Goal: Information Seeking & Learning: Learn about a topic

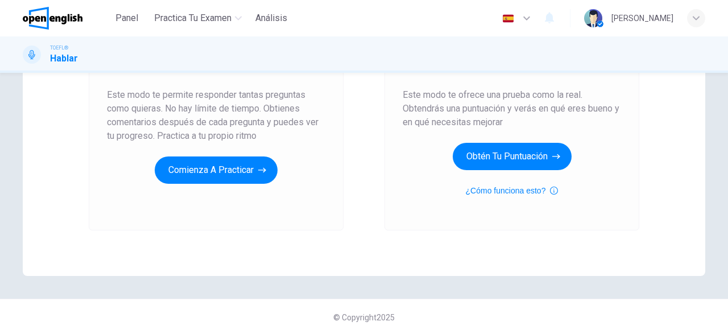
scroll to position [216, 0]
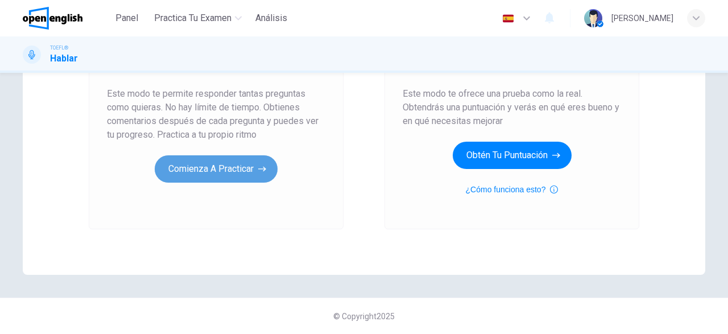
click at [215, 169] on button "Comienza a practicar" at bounding box center [216, 168] width 123 height 27
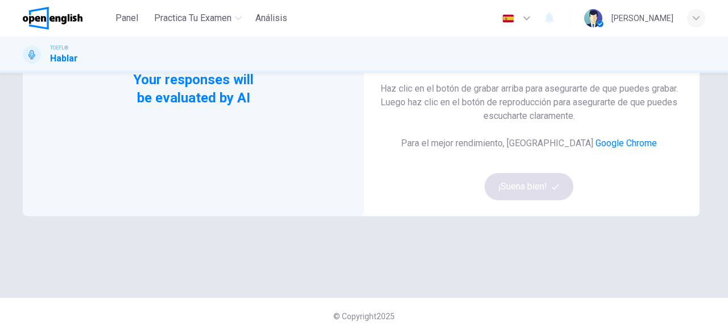
scroll to position [0, 0]
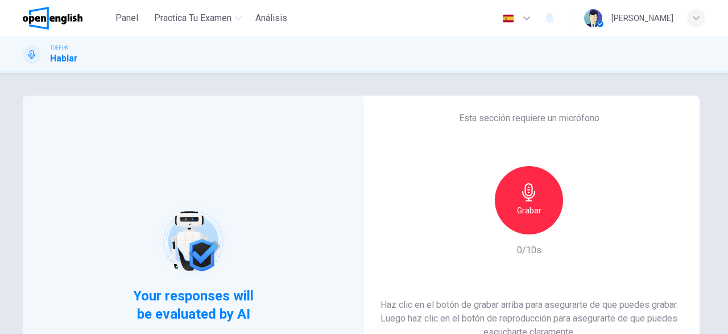
click at [537, 221] on div "Grabar" at bounding box center [529, 200] width 68 height 68
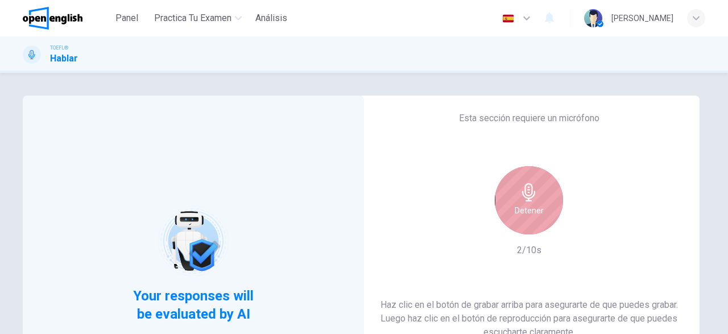
click at [534, 229] on div "Detener" at bounding box center [529, 200] width 68 height 68
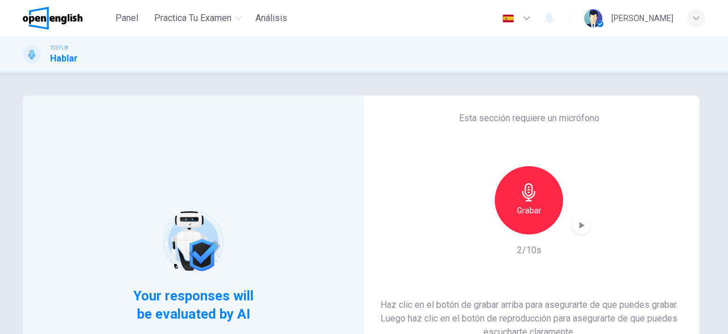
click at [581, 225] on icon "button" at bounding box center [581, 225] width 5 height 7
click at [583, 225] on icon "button" at bounding box center [580, 224] width 11 height 11
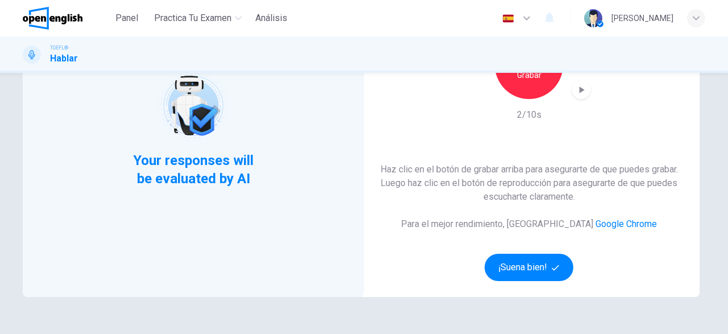
scroll to position [216, 0]
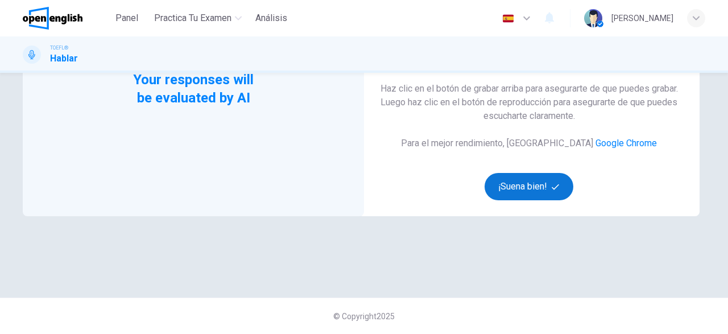
click at [531, 181] on button "¡Suena bien!" at bounding box center [528, 186] width 89 height 27
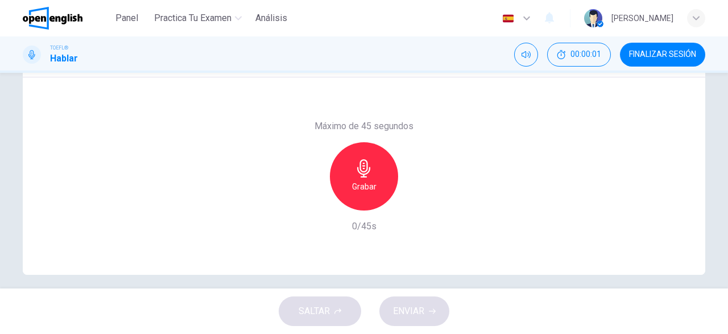
scroll to position [0, 0]
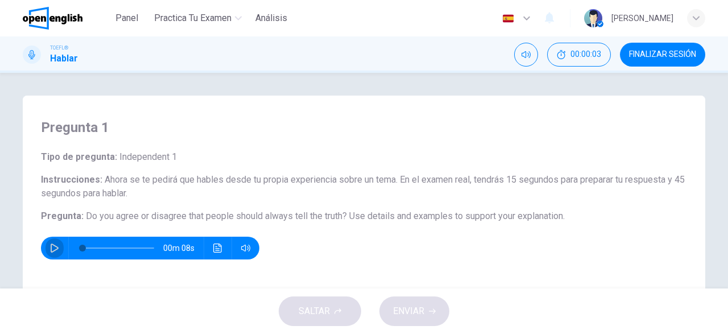
click at [50, 243] on button "button" at bounding box center [54, 247] width 18 height 23
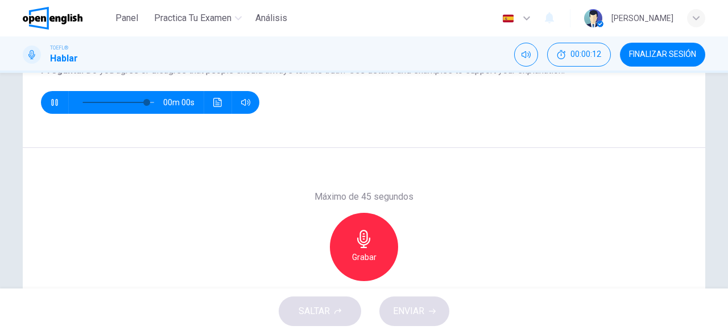
type input "*"
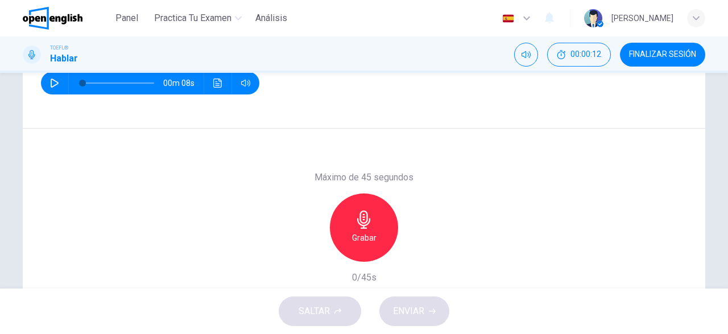
scroll to position [165, 0]
click at [214, 85] on icon "Haz clic para ver la transcripción del audio" at bounding box center [217, 82] width 9 height 9
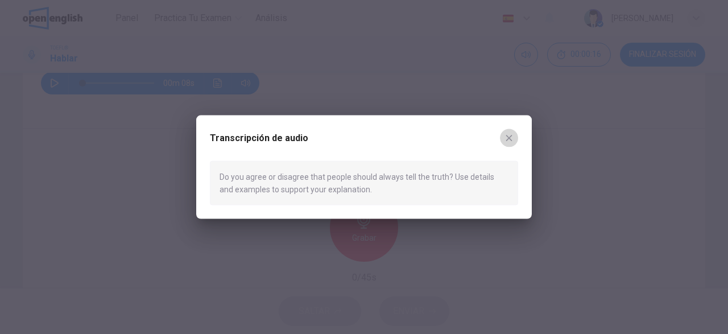
click at [506, 139] on icon "button" at bounding box center [508, 137] width 9 height 9
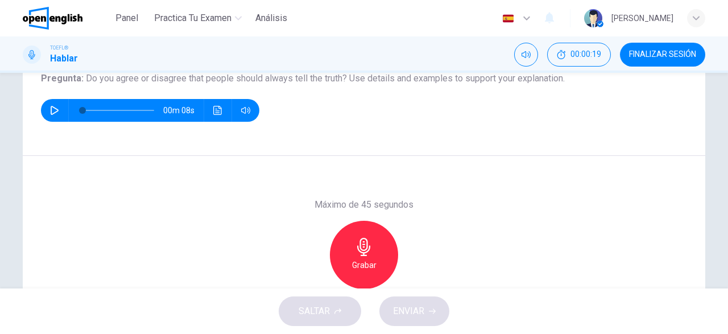
scroll to position [140, 0]
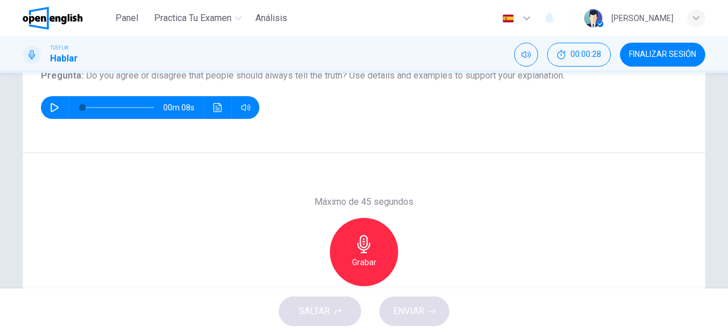
click at [379, 240] on div "Grabar" at bounding box center [364, 252] width 68 height 68
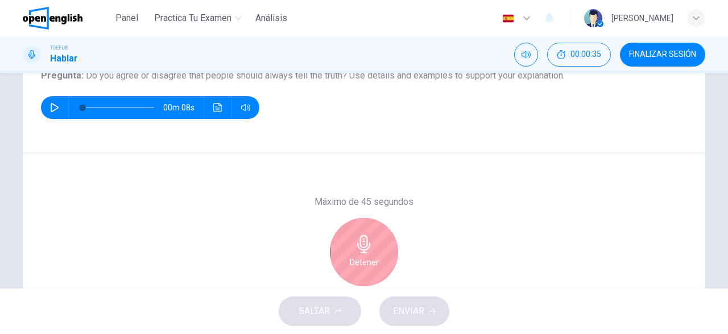
click at [379, 240] on div "Detener" at bounding box center [364, 252] width 68 height 68
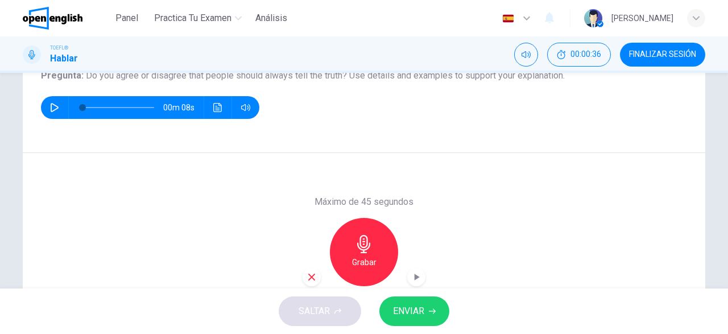
click at [317, 275] on div "button" at bounding box center [311, 277] width 18 height 18
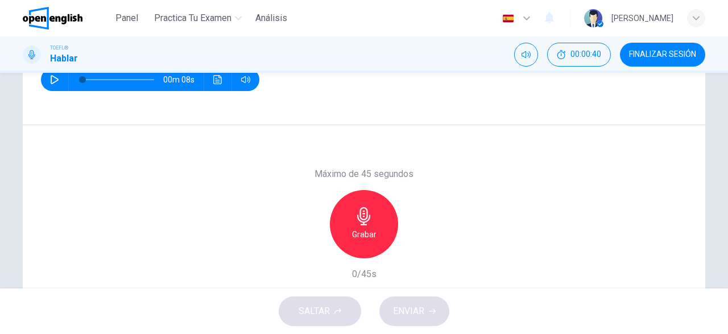
scroll to position [167, 0]
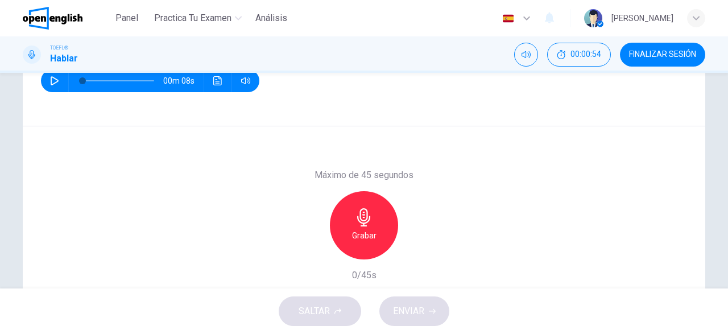
click at [369, 211] on icon "button" at bounding box center [364, 217] width 18 height 18
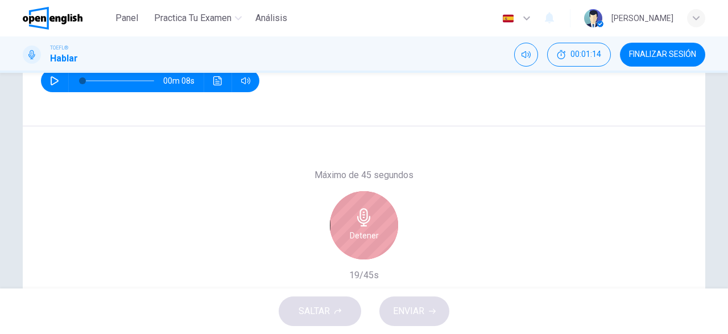
click at [369, 211] on icon "button" at bounding box center [364, 217] width 18 height 18
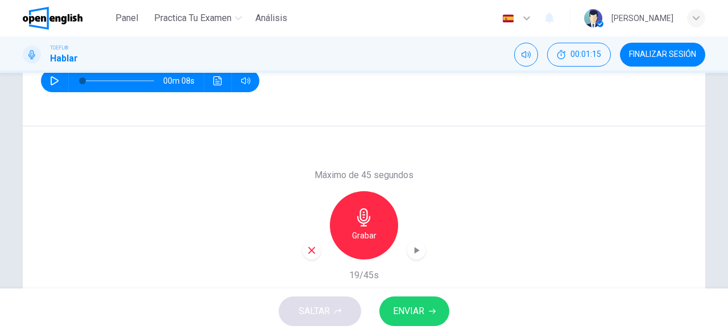
click at [319, 248] on div "button" at bounding box center [311, 250] width 18 height 18
click at [373, 217] on div "Grabar" at bounding box center [364, 225] width 68 height 68
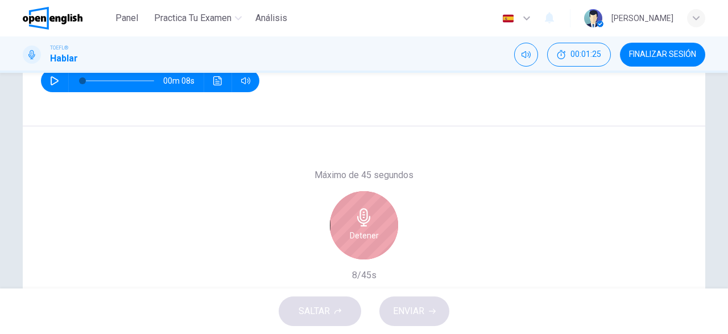
click at [373, 217] on div "Detener" at bounding box center [364, 225] width 68 height 68
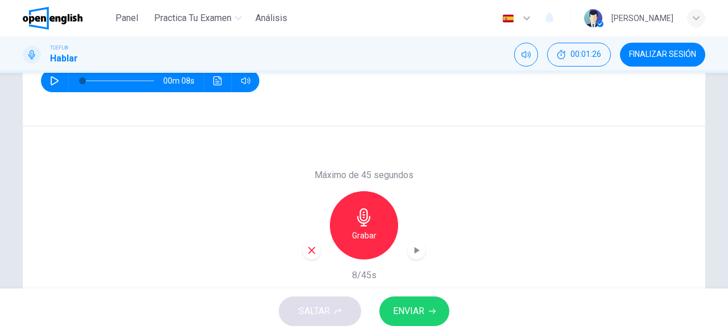
click at [313, 245] on icon "button" at bounding box center [311, 250] width 10 height 10
click at [345, 228] on div "Grabar" at bounding box center [364, 225] width 68 height 68
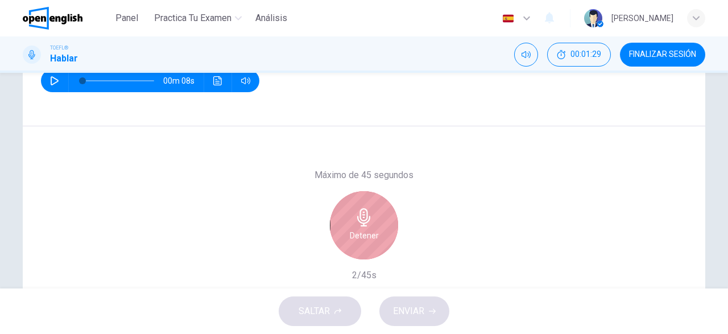
click at [345, 228] on div "Detener" at bounding box center [364, 225] width 68 height 68
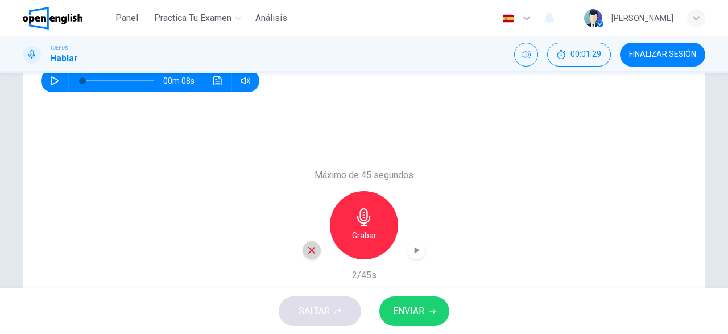
click at [309, 249] on icon "button" at bounding box center [311, 250] width 10 height 10
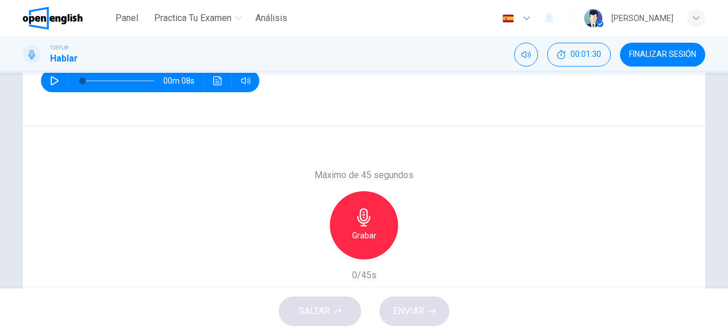
click at [347, 232] on div "Grabar" at bounding box center [364, 225] width 68 height 68
click at [400, 311] on span "ENVIAR" at bounding box center [408, 311] width 31 height 16
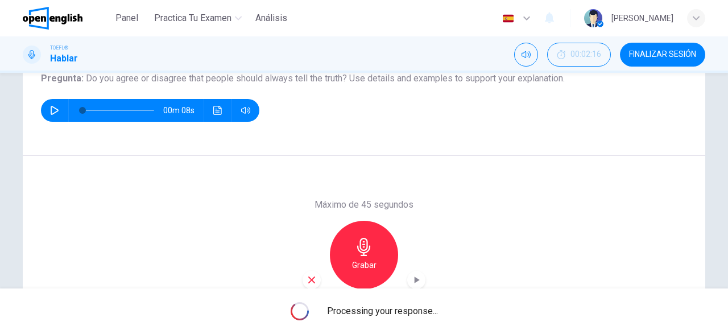
scroll to position [225, 0]
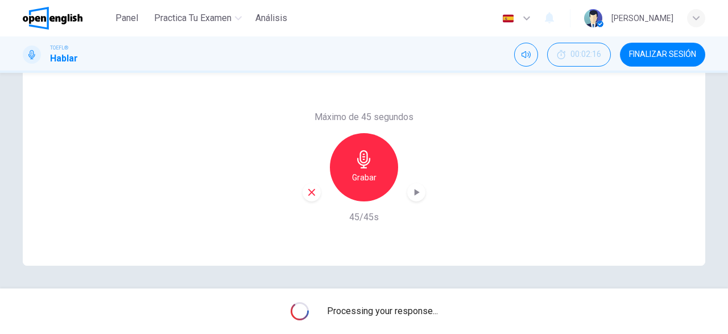
click at [419, 194] on icon "button" at bounding box center [415, 191] width 11 height 11
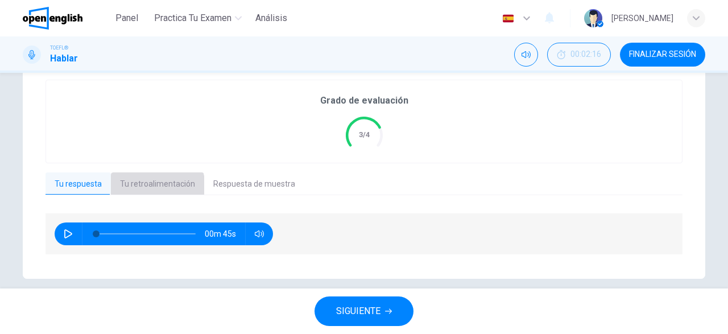
click at [153, 186] on button "Tu retroalimentación" at bounding box center [157, 184] width 93 height 24
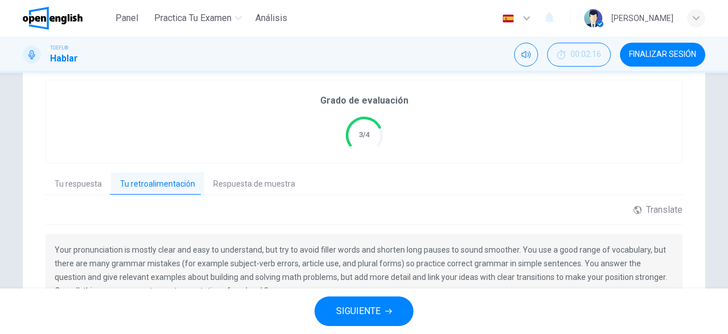
click at [90, 184] on button "Tu respuesta" at bounding box center [77, 184] width 65 height 24
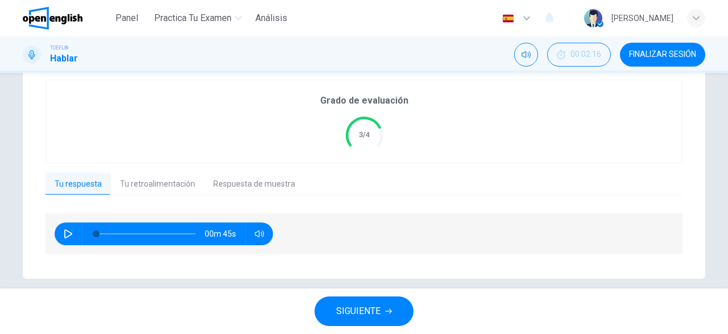
click at [65, 232] on icon "button" at bounding box center [68, 233] width 8 height 9
type input "*"
click at [148, 188] on button "Tu retroalimentación" at bounding box center [157, 184] width 93 height 24
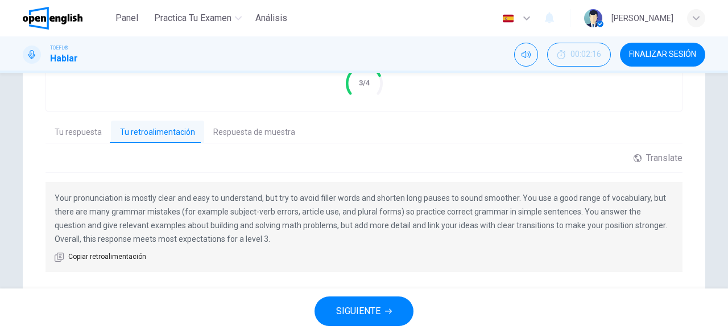
scroll to position [277, 0]
drag, startPoint x: 232, startPoint y: 236, endPoint x: 58, endPoint y: 222, distance: 175.1
click at [57, 222] on p "Your pronunciation is mostly clear and easy to understand, but try to avoid fil…" at bounding box center [364, 217] width 618 height 55
drag, startPoint x: 56, startPoint y: 193, endPoint x: 70, endPoint y: 214, distance: 24.6
click at [57, 194] on p "Your pronunciation is mostly clear and easy to understand, but try to avoid fil…" at bounding box center [364, 217] width 618 height 55
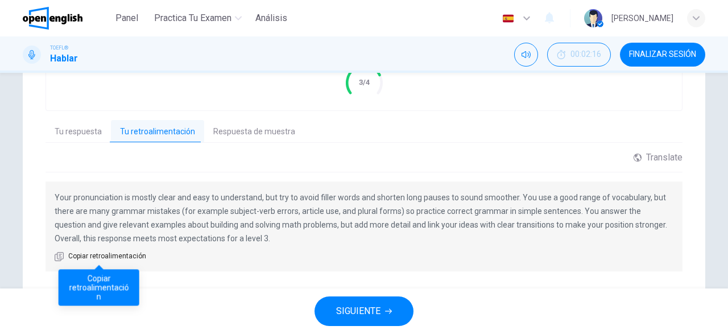
click at [59, 252] on icon "button" at bounding box center [59, 256] width 9 height 9
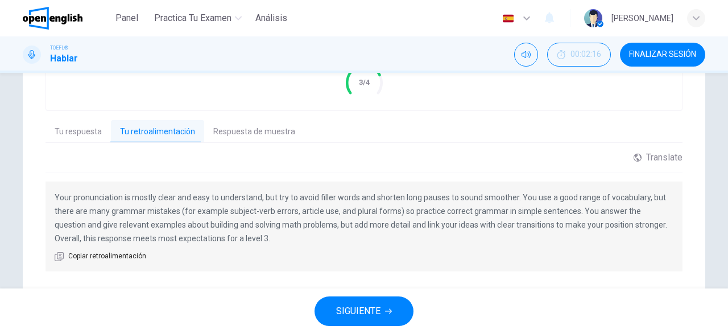
click at [226, 122] on button "Respuesta de muestra" at bounding box center [254, 132] width 100 height 24
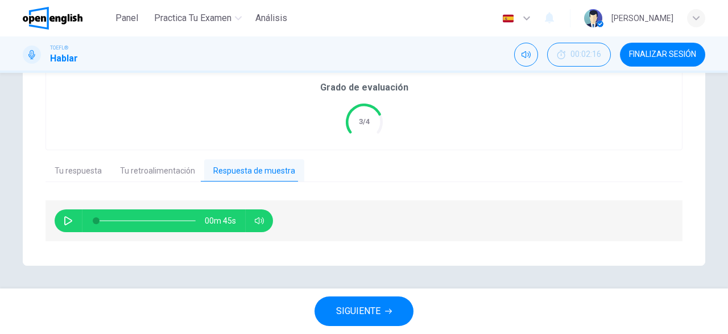
scroll to position [237, 0]
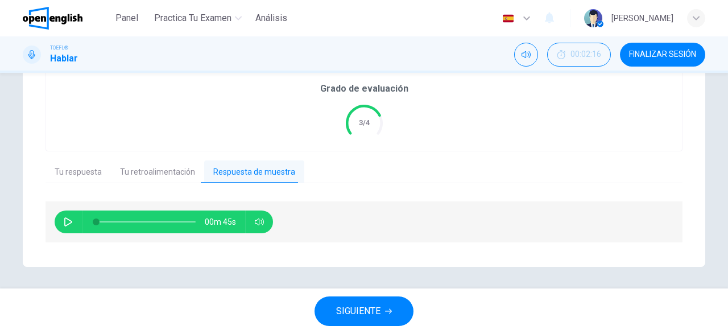
click at [65, 218] on icon "button" at bounding box center [68, 221] width 9 height 9
click at [72, 217] on icon "button" at bounding box center [68, 221] width 9 height 9
drag, startPoint x: 178, startPoint y: 218, endPoint x: 192, endPoint y: 222, distance: 14.2
click at [179, 218] on span at bounding box center [145, 222] width 99 height 16
type input "*"
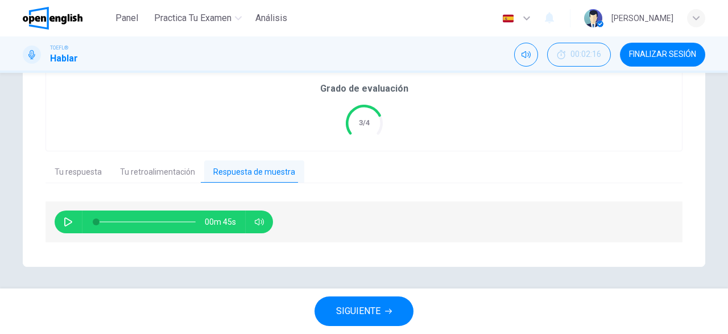
click at [659, 57] on span "FINALIZAR SESIÓN" at bounding box center [662, 54] width 67 height 9
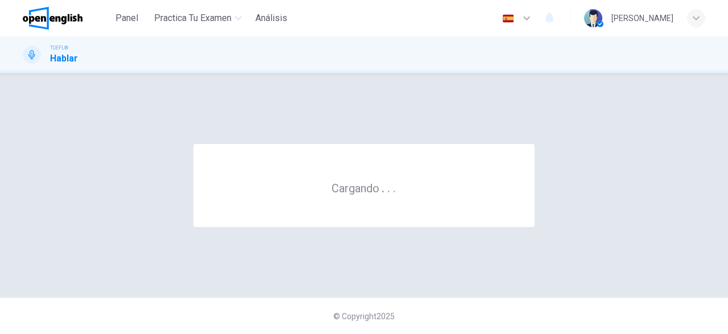
scroll to position [0, 0]
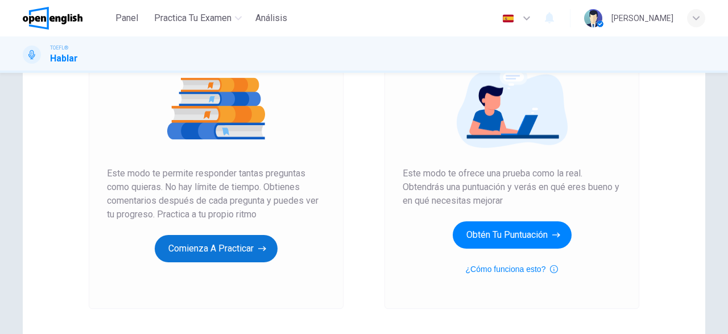
scroll to position [216, 0]
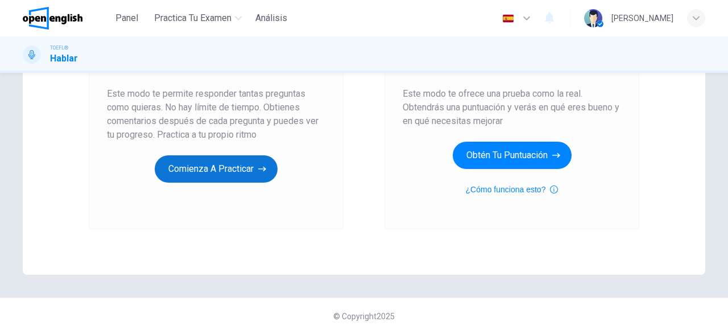
click at [231, 167] on button "Comienza a practicar" at bounding box center [216, 168] width 123 height 27
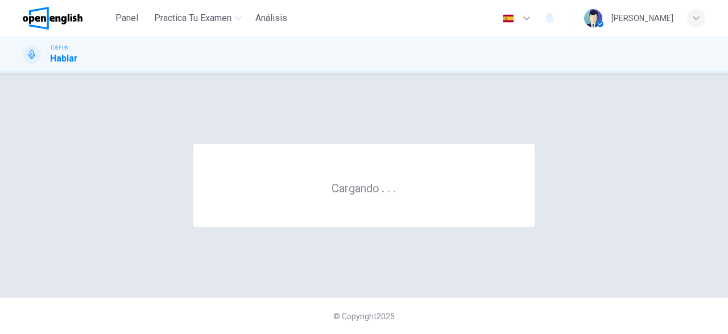
scroll to position [0, 0]
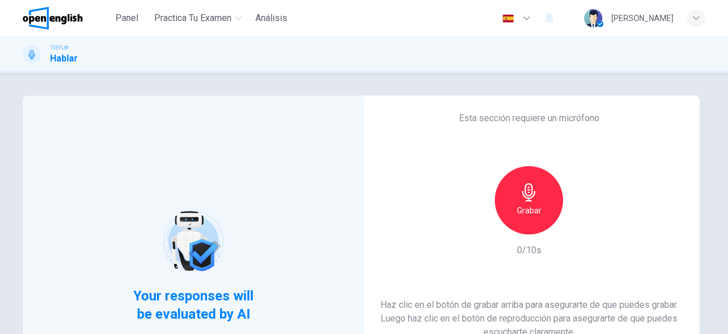
click at [527, 191] on icon "button" at bounding box center [529, 192] width 18 height 18
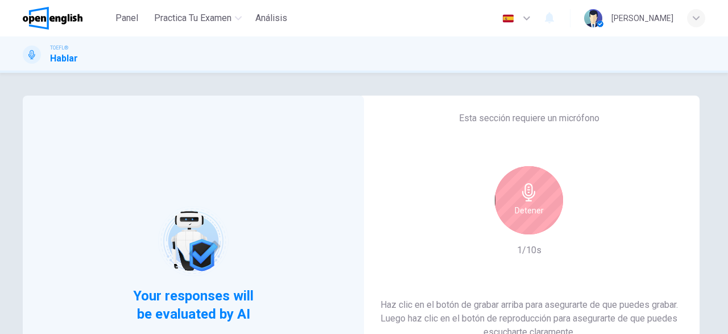
click at [547, 197] on div "Detener" at bounding box center [529, 200] width 68 height 68
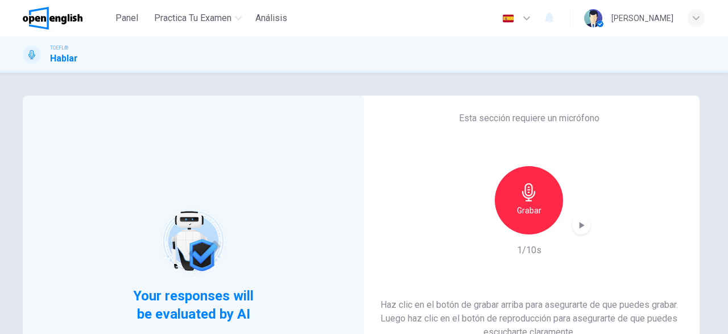
click at [581, 232] on div "button" at bounding box center [581, 225] width 18 height 18
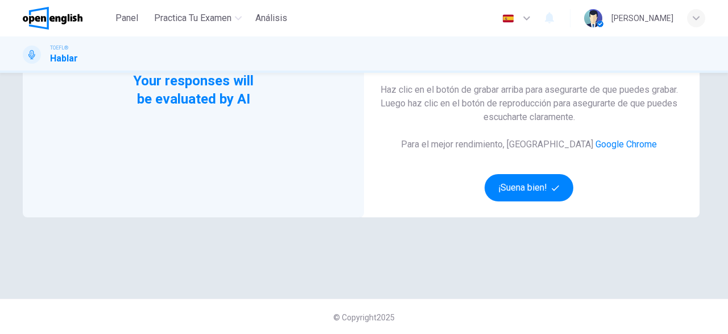
scroll to position [216, 0]
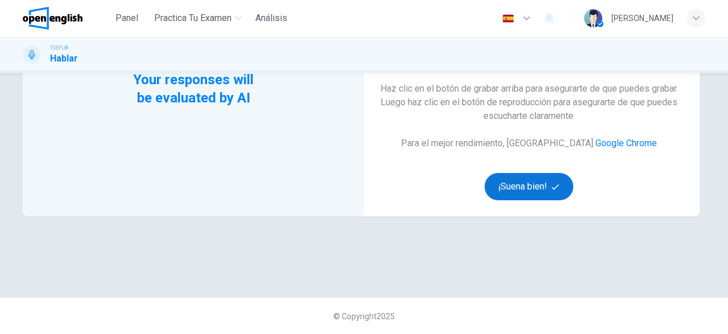
click at [543, 194] on button "¡Suena bien!" at bounding box center [528, 186] width 89 height 27
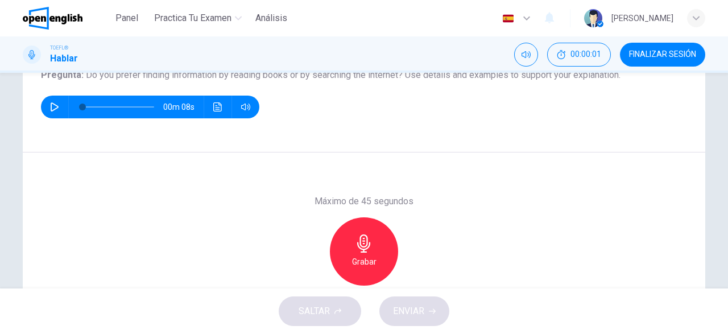
scroll to position [0, 0]
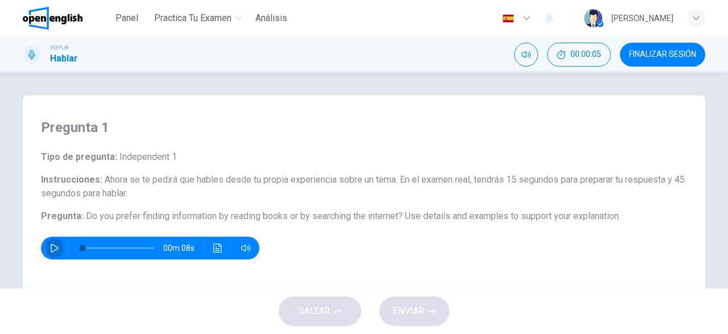
click at [55, 246] on icon "button" at bounding box center [54, 247] width 9 height 9
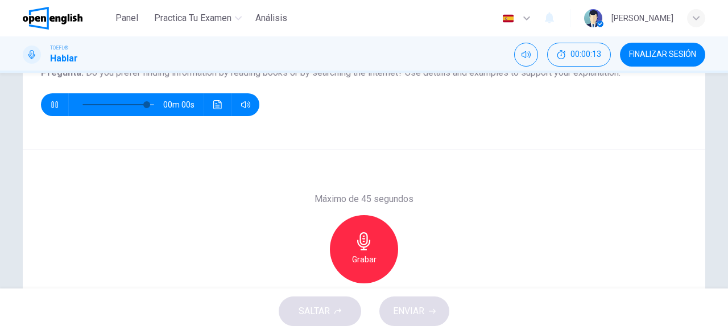
scroll to position [144, 0]
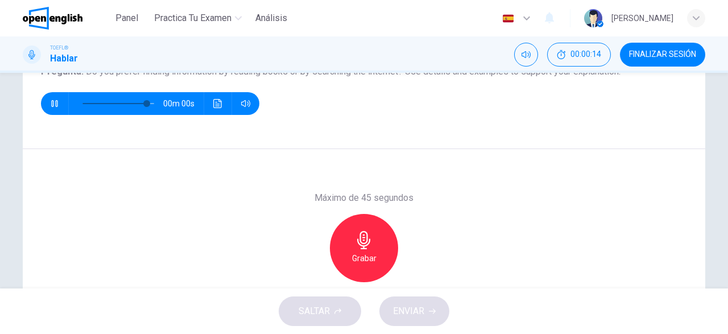
type input "*"
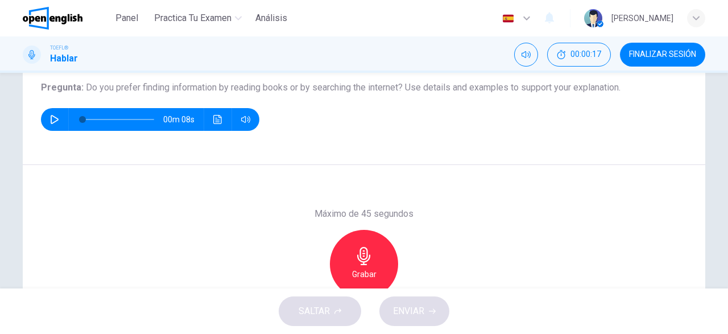
scroll to position [130, 0]
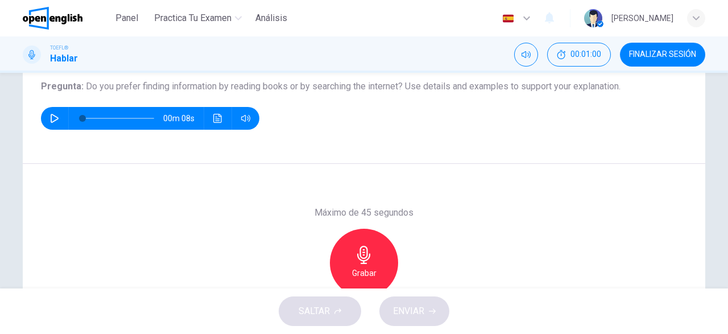
click at [365, 251] on icon "button" at bounding box center [364, 255] width 18 height 18
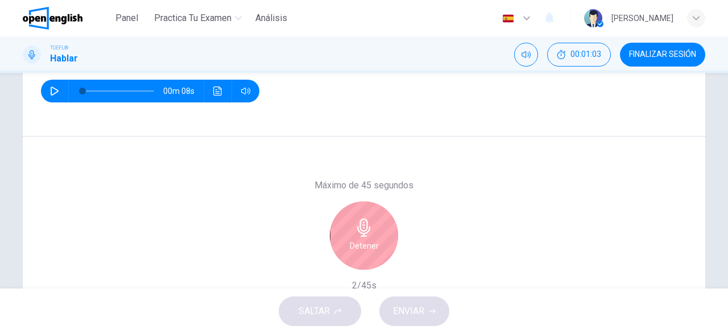
scroll to position [171, 0]
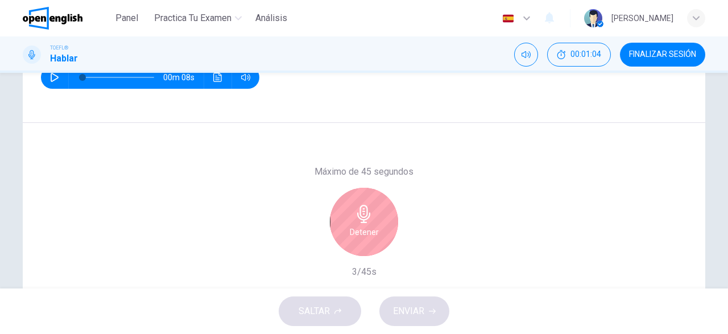
click at [388, 219] on div "Detener" at bounding box center [364, 222] width 68 height 68
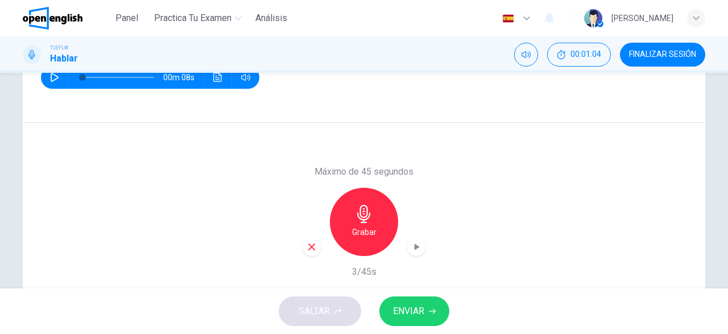
scroll to position [225, 0]
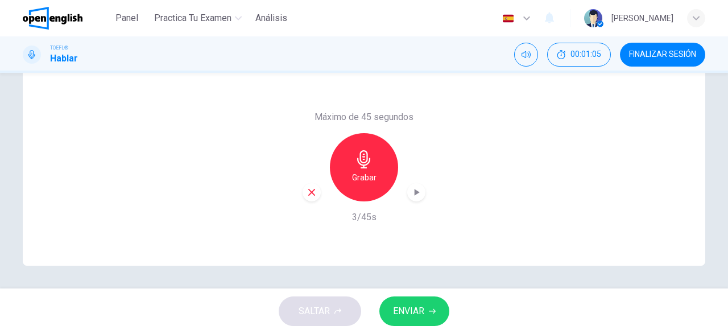
click at [308, 190] on icon "button" at bounding box center [311, 192] width 10 height 10
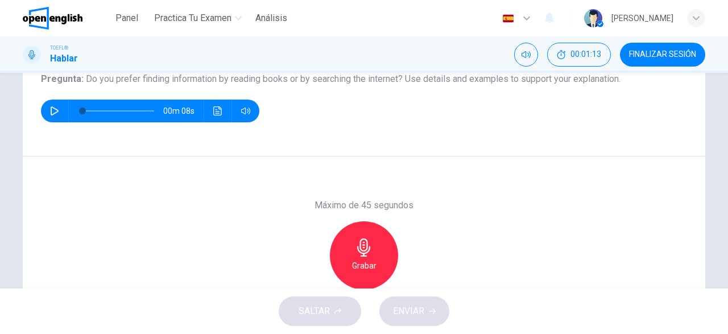
scroll to position [135, 0]
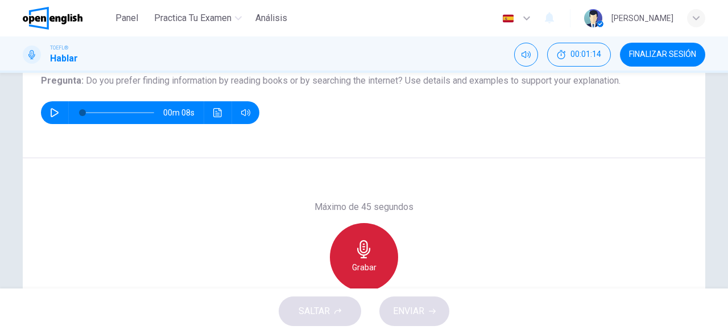
click at [389, 254] on div "Grabar" at bounding box center [364, 257] width 68 height 68
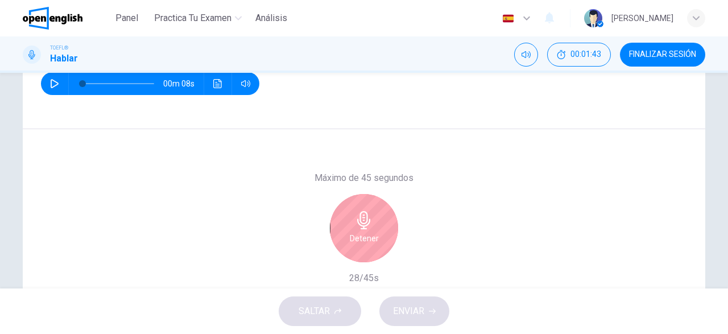
scroll to position [165, 0]
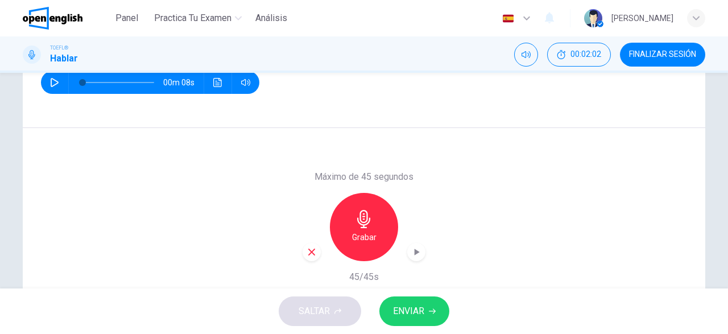
click at [417, 313] on span "ENVIAR" at bounding box center [408, 311] width 31 height 16
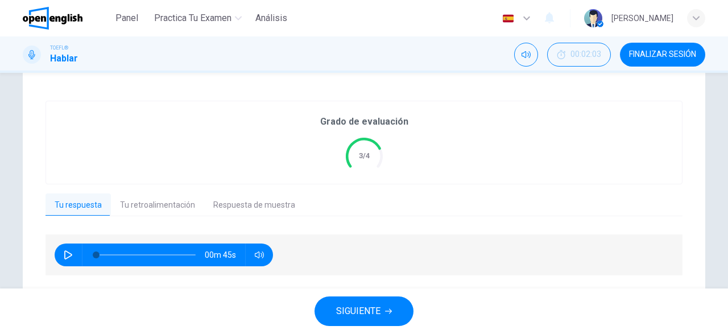
scroll to position [237, 0]
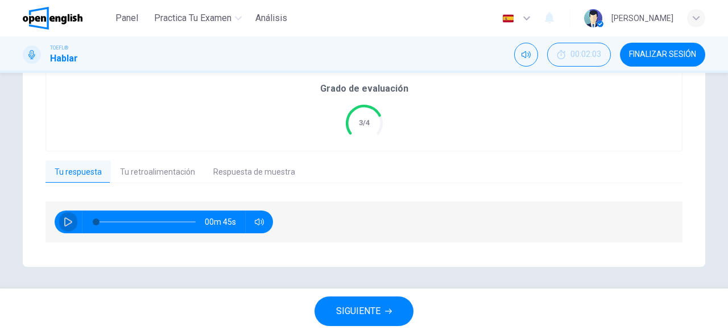
click at [68, 218] on icon "button" at bounding box center [68, 221] width 9 height 9
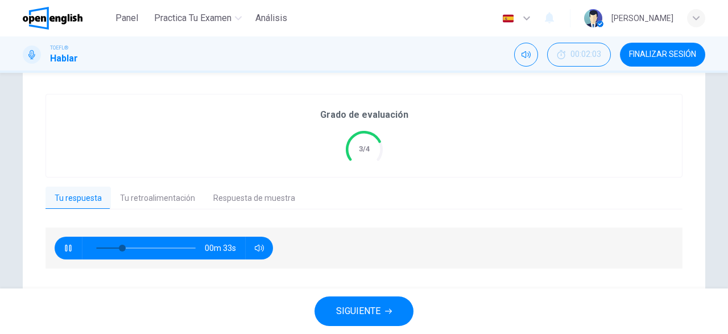
scroll to position [218, 0]
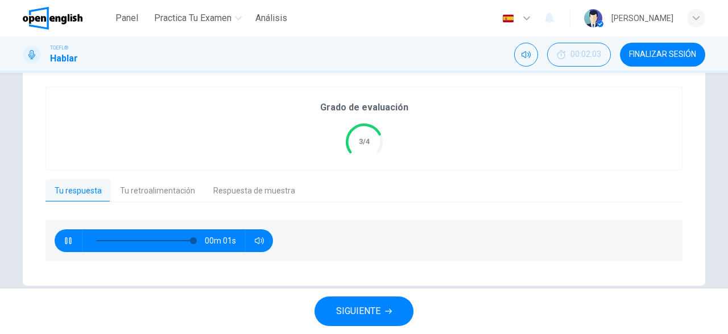
type input "*"
click at [140, 188] on button "Tu retroalimentación" at bounding box center [157, 191] width 93 height 24
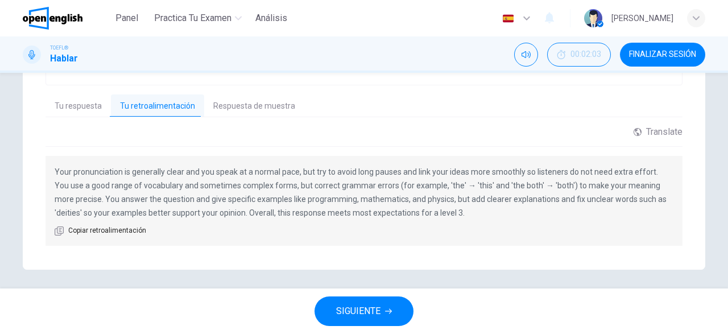
scroll to position [305, 0]
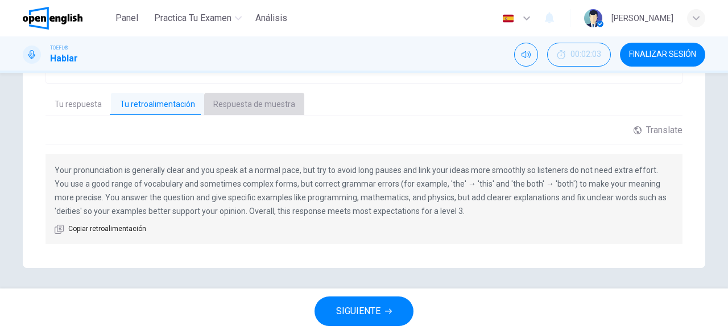
click at [251, 105] on button "Respuesta de muestra" at bounding box center [254, 105] width 100 height 24
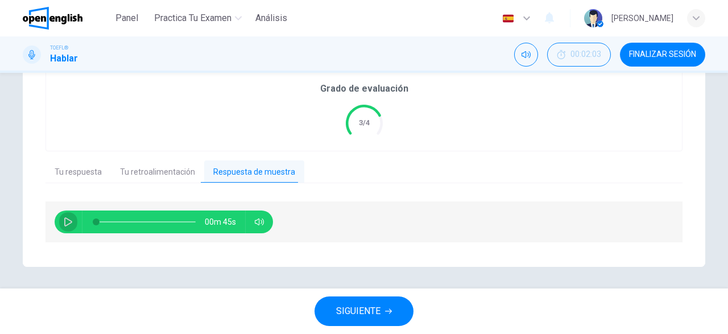
click at [67, 224] on icon "button" at bounding box center [68, 221] width 8 height 9
click at [79, 174] on button "Tu respuesta" at bounding box center [77, 172] width 65 height 24
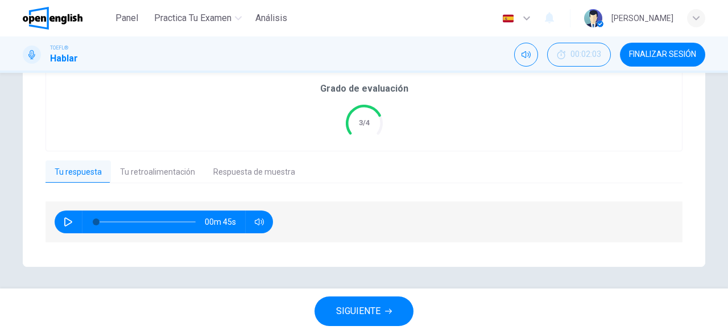
click at [160, 173] on button "Tu retroalimentación" at bounding box center [157, 172] width 93 height 24
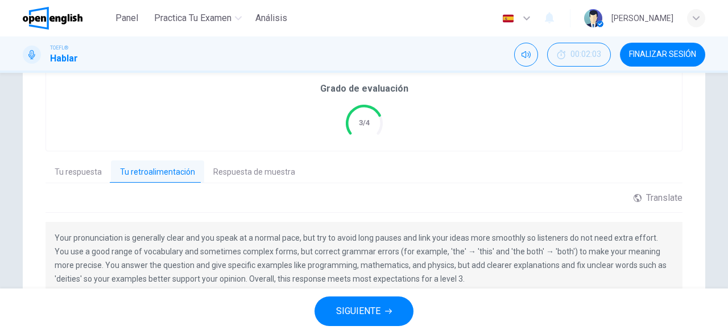
click at [70, 169] on button "Tu respuesta" at bounding box center [77, 172] width 65 height 24
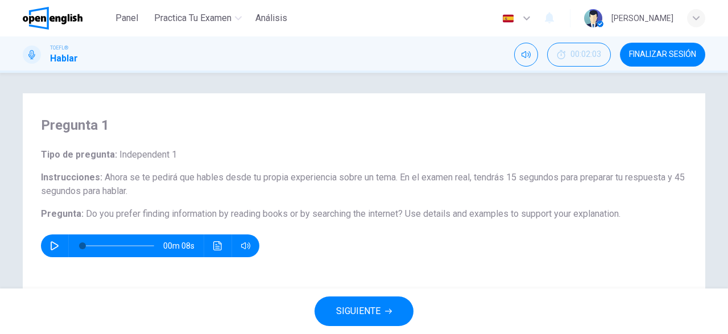
scroll to position [0, 0]
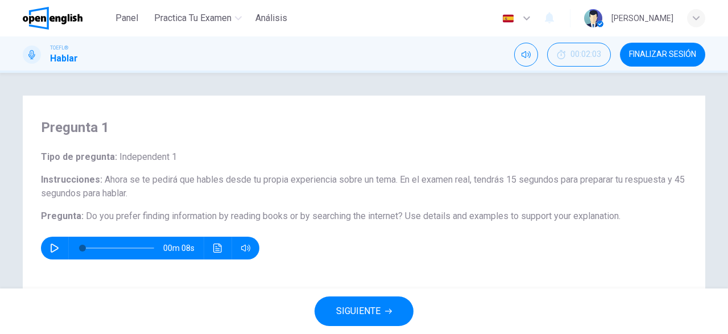
drag, startPoint x: 85, startPoint y: 217, endPoint x: 256, endPoint y: 210, distance: 171.2
click at [256, 210] on h6 "Pregunta : Do you prefer finding information by reading books or by searching t…" at bounding box center [364, 216] width 646 height 14
click at [219, 246] on icon "Haz clic para ver la transcripción del audio" at bounding box center [217, 247] width 9 height 9
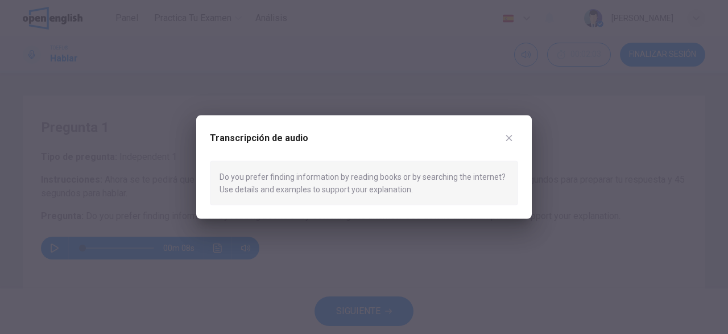
drag, startPoint x: 220, startPoint y: 175, endPoint x: 444, endPoint y: 195, distance: 224.9
click at [444, 195] on div "Do you prefer finding information by reading books or by searching the internet…" at bounding box center [364, 182] width 308 height 45
click at [417, 190] on div "Do you prefer finding information by reading books or by searching the internet…" at bounding box center [364, 182] width 308 height 45
drag, startPoint x: 416, startPoint y: 189, endPoint x: 408, endPoint y: 190, distance: 8.0
click at [408, 190] on div "Do you prefer finding information by reading books or by searching the internet…" at bounding box center [364, 182] width 308 height 45
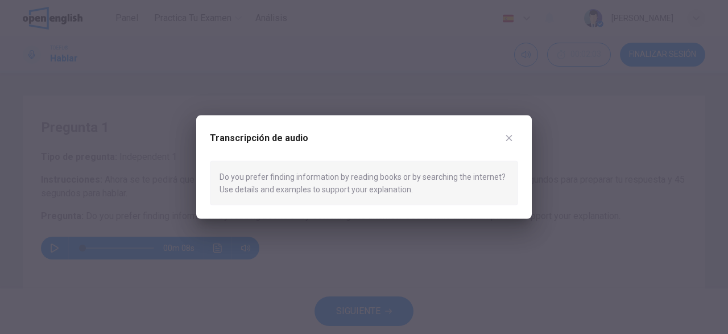
click at [405, 191] on div "Do you prefer finding information by reading books or by searching the internet…" at bounding box center [364, 182] width 308 height 45
drag, startPoint x: 405, startPoint y: 191, endPoint x: 265, endPoint y: 190, distance: 139.3
click at [265, 190] on div "Do you prefer finding information by reading books or by searching the internet…" at bounding box center [364, 182] width 308 height 45
click at [501, 262] on div at bounding box center [364, 167] width 728 height 334
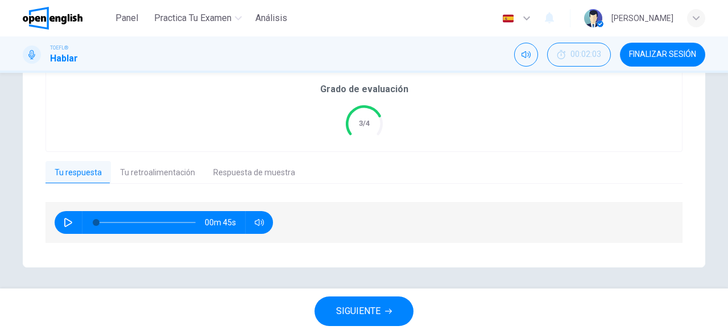
scroll to position [237, 0]
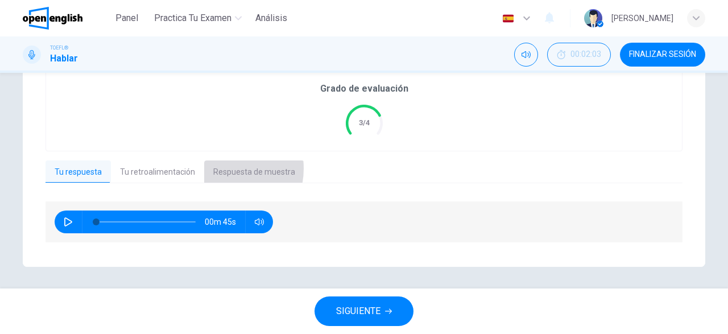
click at [218, 168] on button "Respuesta de muestra" at bounding box center [254, 172] width 100 height 24
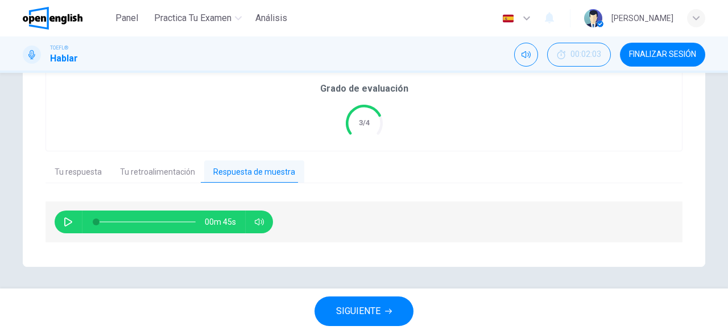
click at [64, 218] on icon "button" at bounding box center [68, 221] width 8 height 9
click at [80, 172] on button "Tu respuesta" at bounding box center [77, 172] width 65 height 24
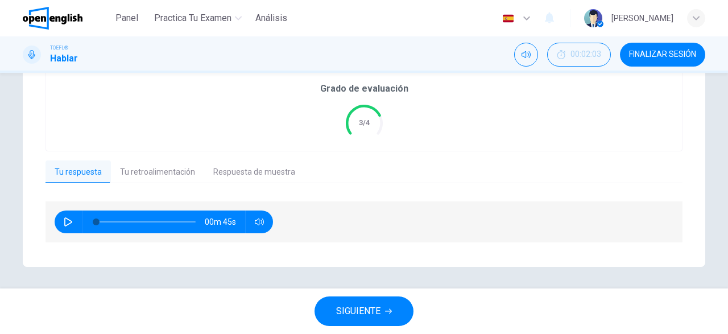
click at [222, 170] on button "Respuesta de muestra" at bounding box center [254, 172] width 100 height 24
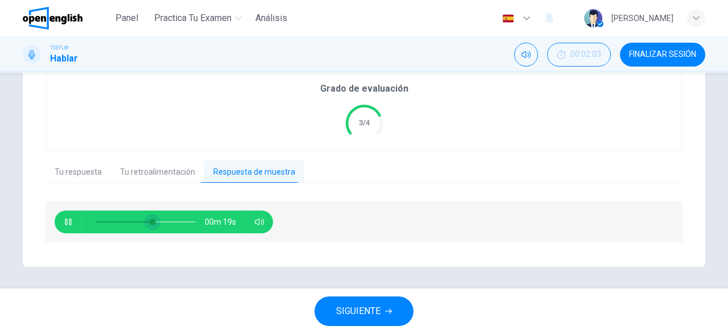
click at [149, 221] on span at bounding box center [152, 221] width 7 height 7
click at [135, 221] on span at bounding box center [134, 221] width 7 height 7
click at [70, 163] on button "Tu respuesta" at bounding box center [77, 172] width 65 height 24
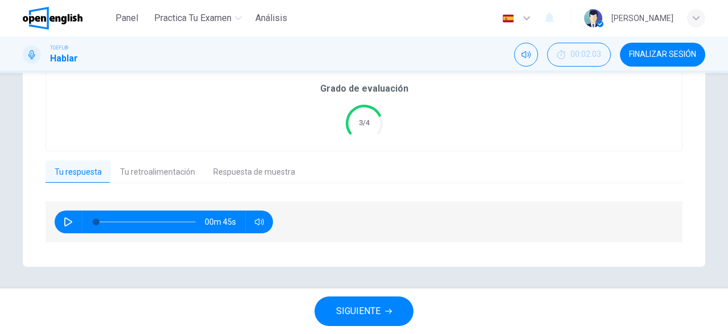
click at [165, 178] on button "Tu retroalimentación" at bounding box center [157, 172] width 93 height 24
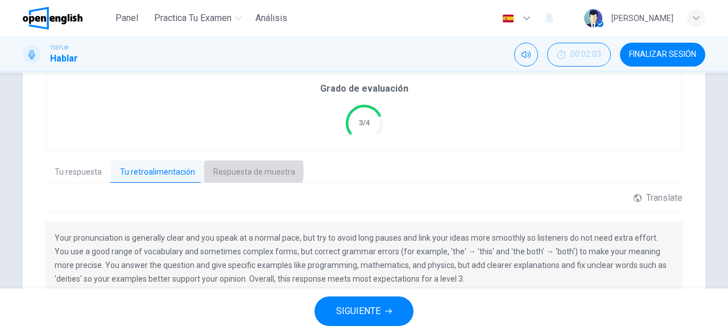
click at [241, 170] on button "Respuesta de muestra" at bounding box center [254, 172] width 100 height 24
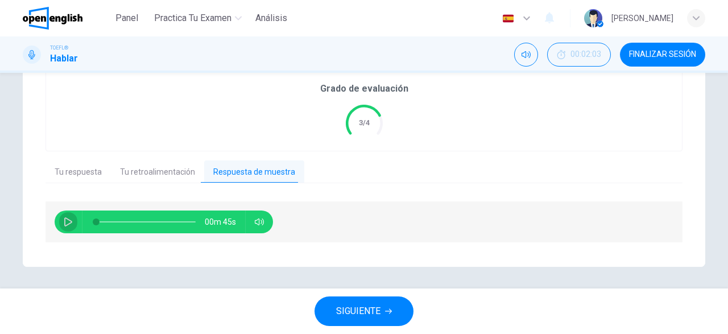
click at [69, 220] on icon "button" at bounding box center [68, 221] width 9 height 9
click at [70, 171] on button "Tu respuesta" at bounding box center [77, 172] width 65 height 24
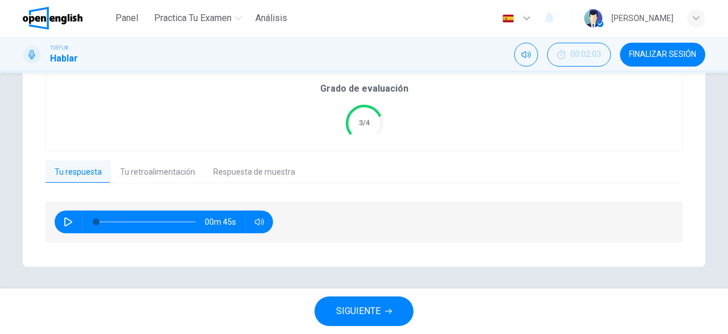
click at [220, 168] on button "Respuesta de muestra" at bounding box center [254, 172] width 100 height 24
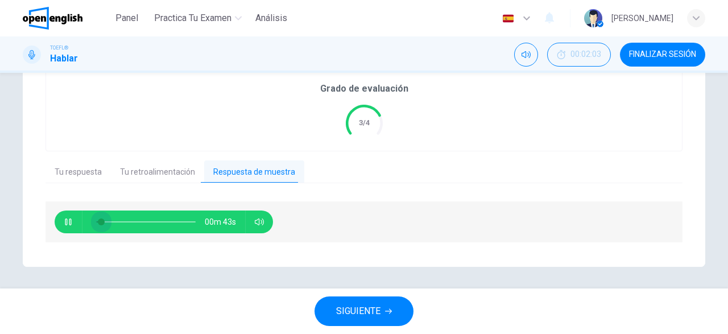
click at [98, 220] on span at bounding box center [101, 221] width 7 height 7
drag, startPoint x: 97, startPoint y: 221, endPoint x: 82, endPoint y: 221, distance: 14.2
click at [83, 221] on div at bounding box center [143, 221] width 122 height 23
click at [70, 220] on icon "button" at bounding box center [68, 221] width 9 height 9
type input "**"
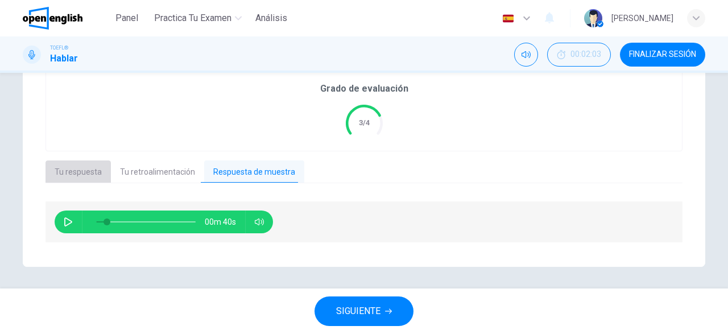
click at [86, 173] on button "Tu respuesta" at bounding box center [77, 172] width 65 height 24
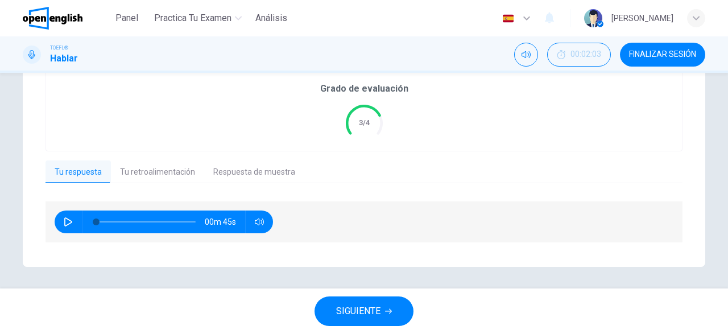
click at [67, 219] on icon "button" at bounding box center [68, 221] width 9 height 9
click at [69, 218] on icon "button" at bounding box center [68, 221] width 9 height 9
click at [70, 219] on icon "button" at bounding box center [68, 221] width 8 height 9
click at [70, 220] on icon "button" at bounding box center [68, 221] width 6 height 7
click at [74, 220] on button "button" at bounding box center [68, 221] width 18 height 23
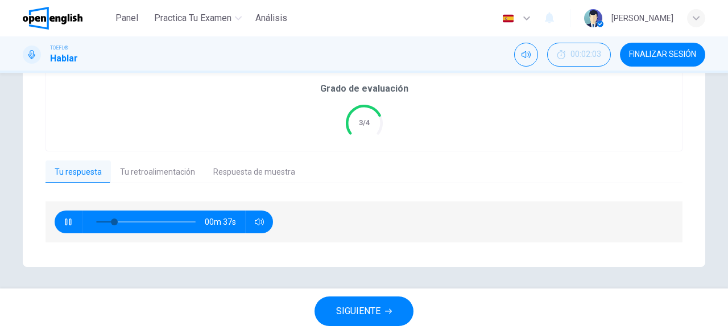
click at [70, 221] on icon "button" at bounding box center [68, 221] width 9 height 9
click at [68, 220] on icon "button" at bounding box center [68, 221] width 9 height 9
click at [68, 221] on icon "button" at bounding box center [68, 221] width 9 height 9
click at [67, 215] on button "button" at bounding box center [68, 221] width 18 height 23
click at [69, 220] on icon "button" at bounding box center [68, 221] width 9 height 9
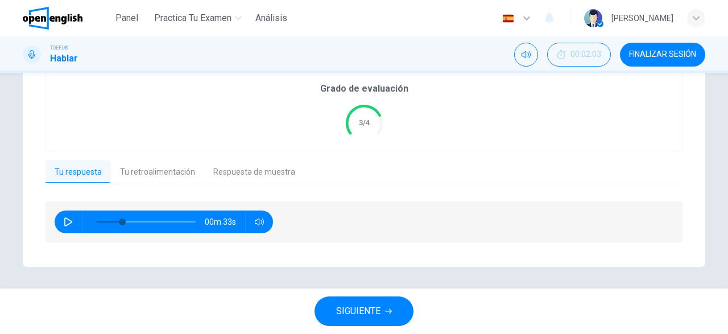
click at [70, 226] on button "button" at bounding box center [68, 221] width 18 height 23
click at [70, 222] on icon "button" at bounding box center [68, 221] width 9 height 9
click at [69, 219] on icon "button" at bounding box center [68, 221] width 9 height 9
click at [65, 222] on icon "button" at bounding box center [68, 221] width 9 height 9
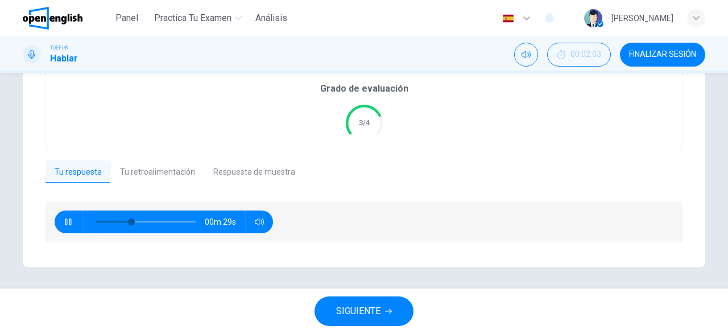
click at [70, 223] on icon "button" at bounding box center [68, 221] width 9 height 9
click at [66, 222] on icon "button" at bounding box center [68, 221] width 9 height 9
click at [68, 223] on icon "button" at bounding box center [68, 221] width 9 height 9
click at [68, 225] on icon "button" at bounding box center [68, 221] width 9 height 9
click at [67, 222] on icon "button" at bounding box center [68, 221] width 6 height 7
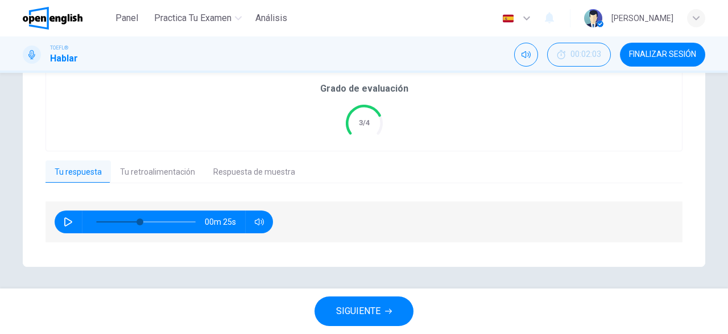
click at [71, 220] on icon "button" at bounding box center [68, 221] width 8 height 9
click at [71, 220] on icon "button" at bounding box center [68, 221] width 6 height 7
click at [72, 220] on icon "button" at bounding box center [68, 221] width 9 height 9
click at [71, 220] on icon "button" at bounding box center [68, 221] width 6 height 7
click at [65, 215] on button "button" at bounding box center [68, 221] width 18 height 23
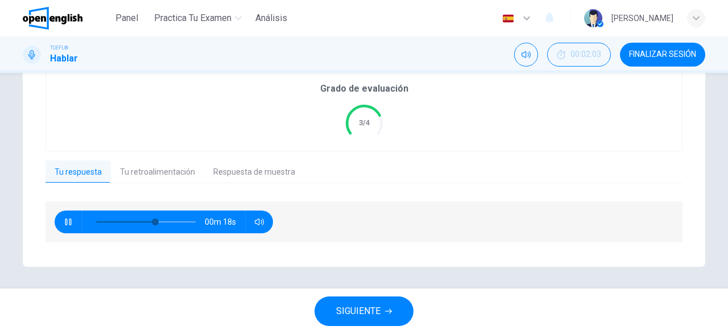
click at [67, 219] on icon "button" at bounding box center [68, 221] width 6 height 7
click at [62, 222] on button "button" at bounding box center [68, 221] width 18 height 23
click at [66, 223] on icon "button" at bounding box center [68, 221] width 9 height 9
click at [66, 219] on icon "button" at bounding box center [68, 221] width 9 height 9
click at [65, 220] on icon "button" at bounding box center [68, 221] width 6 height 7
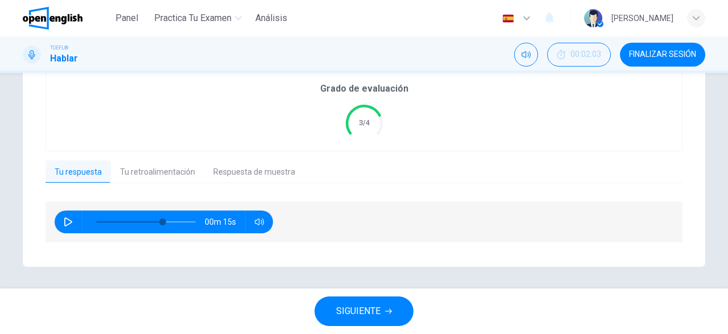
click at [70, 219] on icon "button" at bounding box center [68, 221] width 8 height 9
click at [70, 219] on icon "button" at bounding box center [68, 221] width 6 height 7
click at [70, 222] on icon "button" at bounding box center [68, 221] width 9 height 9
click at [70, 223] on icon "button" at bounding box center [68, 221] width 8 height 9
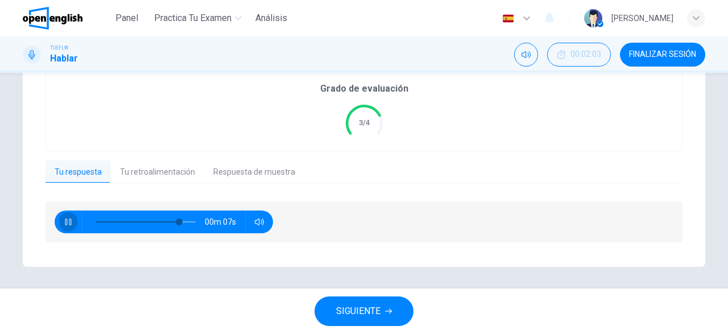
click at [69, 223] on icon "button" at bounding box center [68, 221] width 9 height 9
click at [70, 217] on button "button" at bounding box center [68, 221] width 18 height 23
click at [69, 223] on icon "button" at bounding box center [68, 221] width 6 height 7
click at [67, 226] on icon "button" at bounding box center [68, 221] width 9 height 9
click at [73, 218] on button "button" at bounding box center [68, 221] width 18 height 23
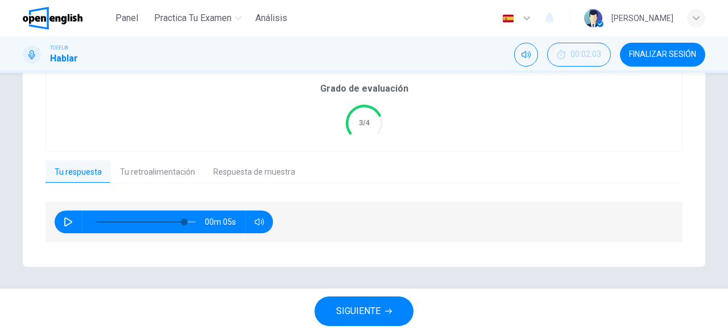
click at [74, 221] on button "button" at bounding box center [68, 221] width 18 height 23
type input "*"
click at [256, 171] on button "Respuesta de muestra" at bounding box center [254, 172] width 100 height 24
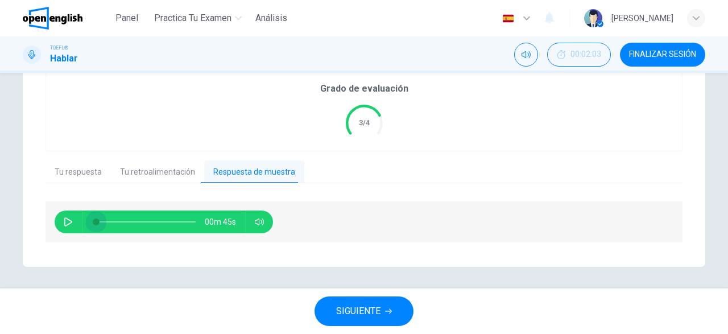
drag, startPoint x: 102, startPoint y: 218, endPoint x: 82, endPoint y: 218, distance: 19.9
click at [93, 218] on span at bounding box center [96, 221] width 7 height 7
click at [64, 218] on icon "button" at bounding box center [68, 221] width 8 height 9
click at [67, 219] on icon "button" at bounding box center [68, 221] width 6 height 7
click at [65, 218] on icon "button" at bounding box center [68, 221] width 8 height 9
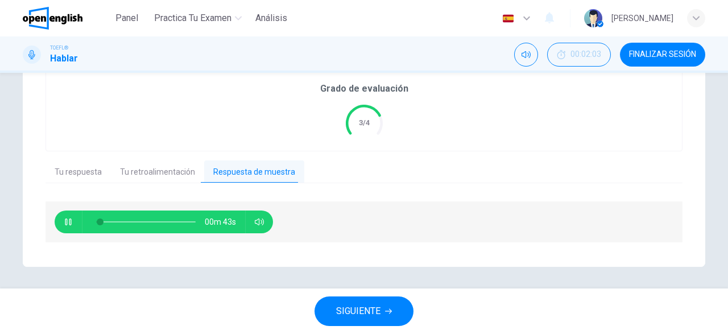
click at [70, 222] on icon "button" at bounding box center [68, 221] width 6 height 7
click at [68, 221] on icon "button" at bounding box center [68, 221] width 9 height 9
click at [70, 221] on icon "button" at bounding box center [68, 221] width 6 height 7
click at [67, 220] on icon "button" at bounding box center [68, 221] width 9 height 9
click at [69, 221] on icon "button" at bounding box center [68, 221] width 6 height 7
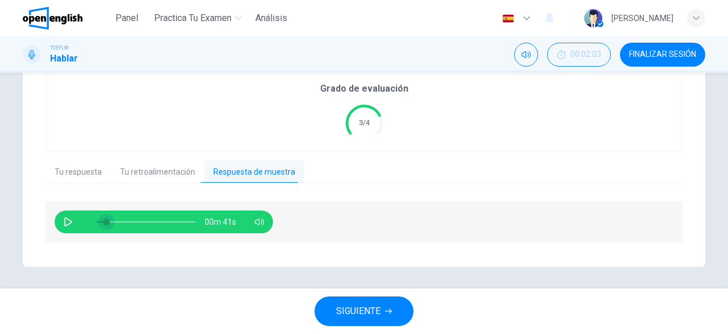
click at [103, 222] on span at bounding box center [106, 221] width 7 height 7
click at [67, 221] on icon "button" at bounding box center [68, 221] width 9 height 9
click at [67, 221] on icon "button" at bounding box center [68, 221] width 6 height 7
click at [67, 221] on icon "button" at bounding box center [68, 221] width 9 height 9
click at [103, 222] on span at bounding box center [105, 221] width 7 height 7
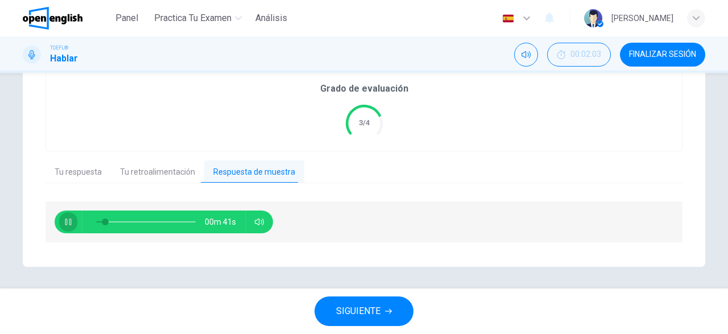
click at [69, 218] on icon "button" at bounding box center [68, 221] width 9 height 9
click at [102, 221] on span at bounding box center [105, 221] width 7 height 7
click at [71, 221] on icon "button" at bounding box center [68, 221] width 8 height 9
click at [71, 221] on icon "button" at bounding box center [68, 221] width 6 height 7
click at [71, 221] on icon "button" at bounding box center [68, 221] width 8 height 9
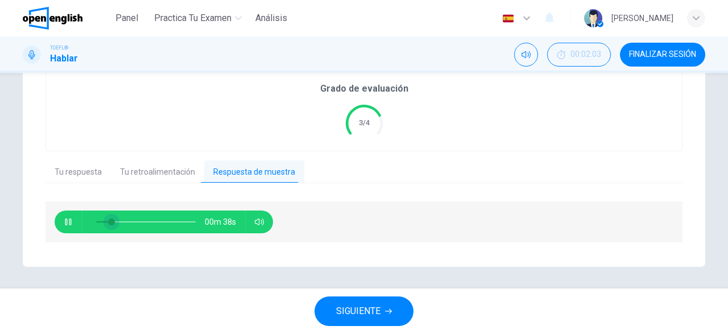
click at [108, 222] on span at bounding box center [111, 221] width 7 height 7
click at [101, 221] on span at bounding box center [104, 221] width 7 height 7
click at [69, 219] on icon "button" at bounding box center [68, 221] width 9 height 9
click at [70, 222] on icon "button" at bounding box center [68, 221] width 8 height 9
click at [72, 223] on icon "button" at bounding box center [68, 221] width 9 height 9
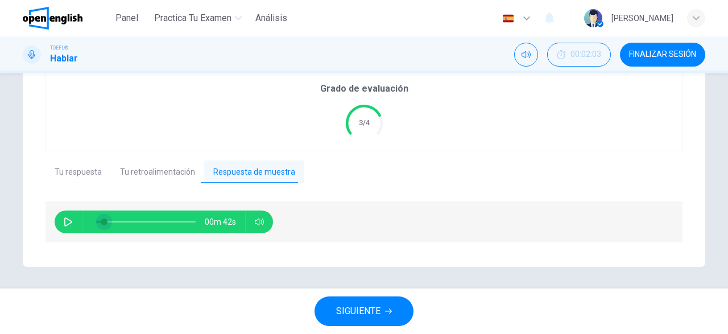
click at [101, 224] on span at bounding box center [104, 221] width 7 height 7
click at [71, 221] on icon "button" at bounding box center [68, 221] width 8 height 9
click at [71, 221] on icon "button" at bounding box center [68, 221] width 6 height 7
click at [71, 221] on icon "button" at bounding box center [68, 221] width 8 height 9
click at [71, 221] on icon "button" at bounding box center [68, 221] width 6 height 7
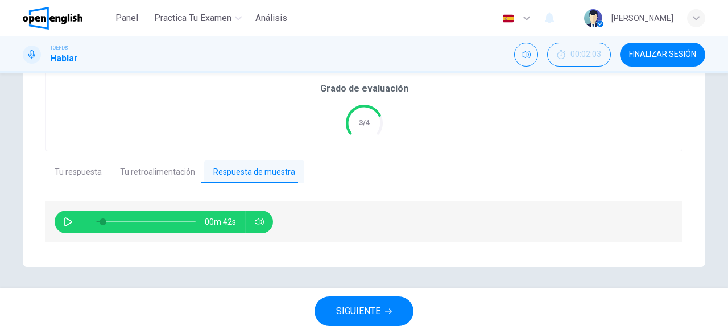
click at [68, 222] on icon "button" at bounding box center [68, 221] width 9 height 9
click at [68, 225] on icon "button" at bounding box center [68, 221] width 8 height 9
click at [68, 225] on icon "button" at bounding box center [68, 221] width 9 height 9
click at [101, 219] on span at bounding box center [101, 221] width 7 height 7
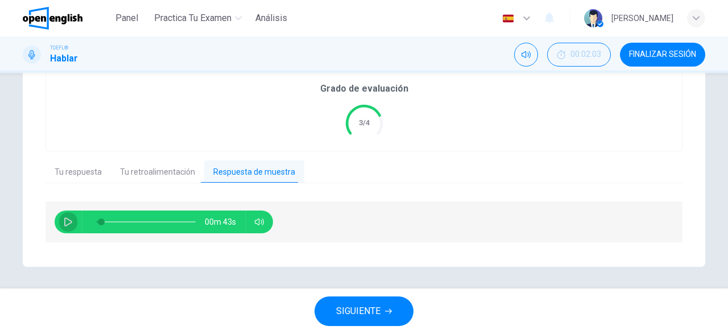
click at [72, 219] on icon "button" at bounding box center [68, 221] width 9 height 9
click at [68, 225] on icon "button" at bounding box center [68, 221] width 9 height 9
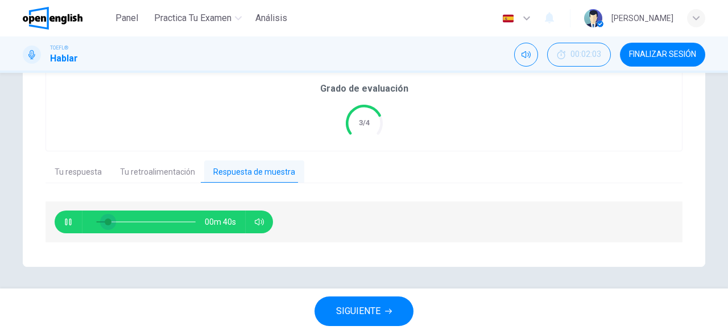
click at [105, 221] on span at bounding box center [108, 221] width 7 height 7
click at [68, 218] on icon "button" at bounding box center [68, 221] width 9 height 9
click at [65, 221] on icon "button" at bounding box center [68, 221] width 8 height 9
click at [68, 222] on icon "button" at bounding box center [68, 221] width 9 height 9
click at [110, 218] on span at bounding box center [113, 221] width 7 height 7
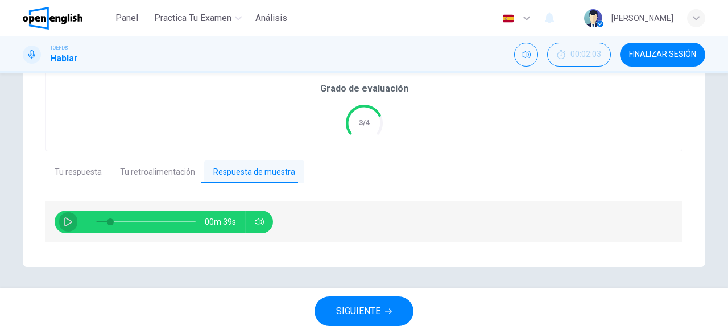
click at [70, 219] on icon "button" at bounding box center [68, 221] width 9 height 9
click at [70, 219] on icon "button" at bounding box center [68, 221] width 6 height 7
click at [70, 219] on icon "button" at bounding box center [68, 221] width 9 height 9
type input "**"
click at [113, 221] on span at bounding box center [116, 221] width 7 height 7
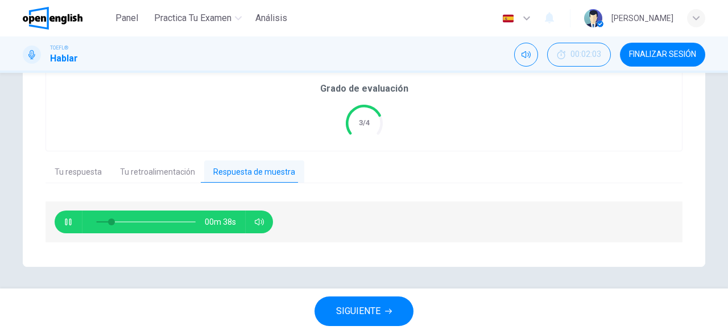
click at [67, 218] on icon "button" at bounding box center [68, 221] width 9 height 9
click at [64, 218] on button "button" at bounding box center [68, 221] width 18 height 23
click at [68, 219] on icon "button" at bounding box center [68, 221] width 9 height 9
click at [107, 223] on span at bounding box center [106, 221] width 7 height 7
click at [67, 222] on icon "button" at bounding box center [68, 221] width 9 height 9
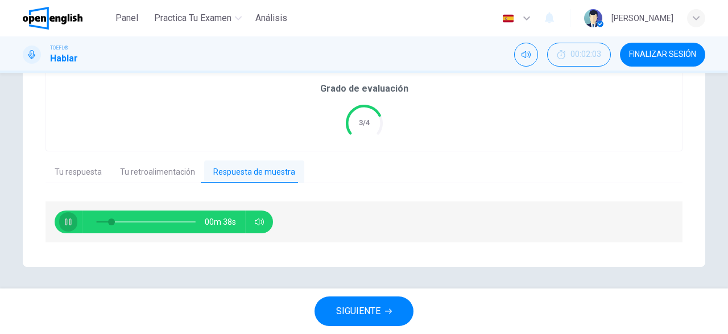
click at [67, 222] on icon "button" at bounding box center [68, 221] width 9 height 9
click at [114, 220] on span at bounding box center [117, 221] width 7 height 7
click at [68, 220] on icon "button" at bounding box center [68, 221] width 9 height 9
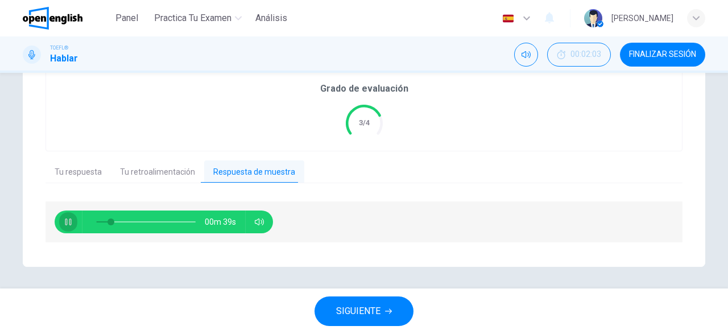
click at [68, 220] on icon "button" at bounding box center [68, 221] width 9 height 9
click at [70, 222] on icon "button" at bounding box center [68, 221] width 8 height 9
click at [70, 222] on icon "button" at bounding box center [68, 221] width 9 height 9
click at [67, 221] on icon "button" at bounding box center [68, 221] width 9 height 9
click at [67, 221] on icon "button" at bounding box center [68, 221] width 6 height 7
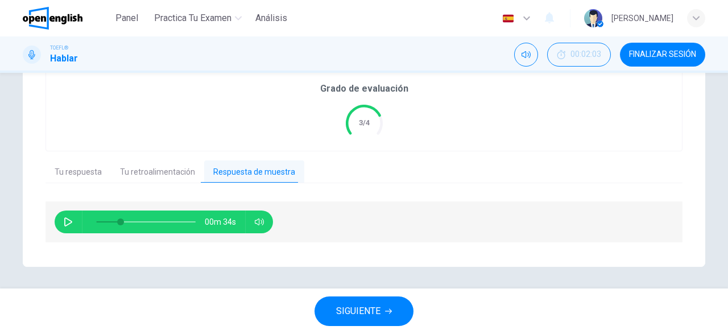
click at [63, 225] on button "button" at bounding box center [68, 221] width 18 height 23
click at [121, 221] on span at bounding box center [124, 221] width 7 height 7
click at [70, 218] on icon "button" at bounding box center [68, 221] width 9 height 9
click at [65, 218] on icon "button" at bounding box center [68, 221] width 8 height 9
click at [68, 220] on icon "button" at bounding box center [68, 221] width 9 height 9
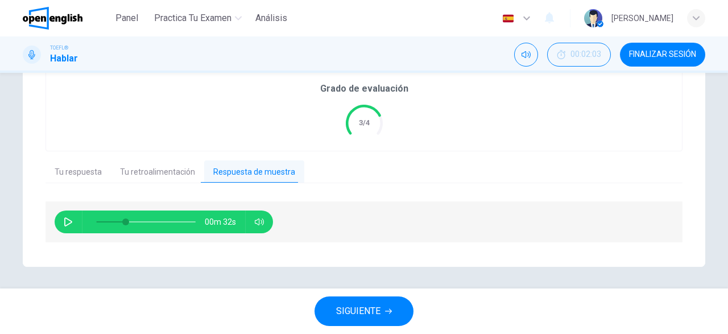
click at [65, 226] on button "button" at bounding box center [68, 221] width 18 height 23
click at [68, 222] on icon "button" at bounding box center [68, 221] width 9 height 9
click at [124, 220] on span at bounding box center [127, 221] width 7 height 7
click at [70, 217] on icon "button" at bounding box center [68, 221] width 9 height 9
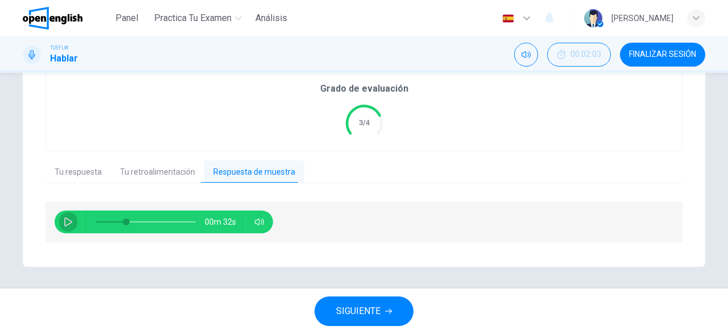
click at [62, 222] on button "button" at bounding box center [68, 221] width 18 height 23
click at [127, 219] on span at bounding box center [130, 221] width 7 height 7
click at [68, 222] on icon "button" at bounding box center [68, 221] width 9 height 9
click at [67, 217] on icon "button" at bounding box center [68, 221] width 9 height 9
click at [64, 219] on icon "button" at bounding box center [68, 221] width 9 height 9
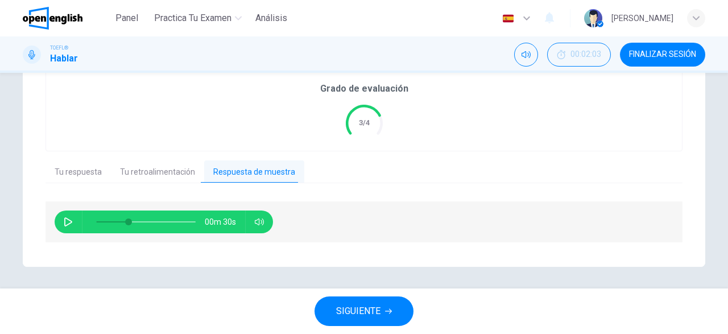
click at [69, 220] on icon "button" at bounding box center [68, 221] width 8 height 9
click at [68, 220] on icon "button" at bounding box center [68, 221] width 9 height 9
click at [68, 219] on icon "button" at bounding box center [68, 221] width 9 height 9
click at [69, 220] on icon "button" at bounding box center [68, 221] width 9 height 9
click at [129, 219] on span at bounding box center [132, 221] width 7 height 7
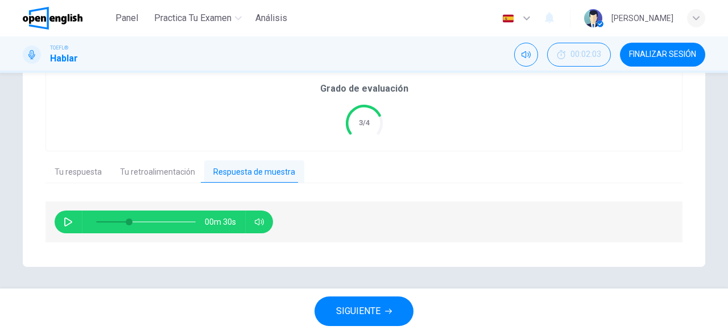
click at [69, 221] on icon "button" at bounding box center [68, 221] width 9 height 9
click at [68, 221] on icon "button" at bounding box center [68, 221] width 9 height 9
click at [68, 227] on button "button" at bounding box center [68, 221] width 18 height 23
click at [69, 222] on icon "button" at bounding box center [68, 221] width 9 height 9
click at [72, 222] on icon "button" at bounding box center [68, 221] width 9 height 9
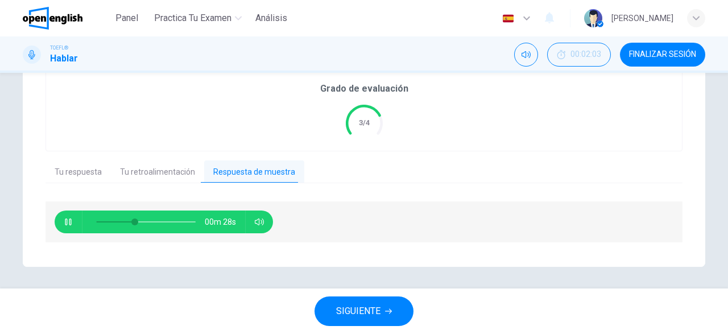
click at [72, 222] on icon "button" at bounding box center [68, 221] width 9 height 9
click at [68, 218] on icon "button" at bounding box center [68, 221] width 9 height 9
click at [67, 219] on icon "button" at bounding box center [68, 221] width 9 height 9
click at [67, 219] on icon "button" at bounding box center [68, 221] width 6 height 7
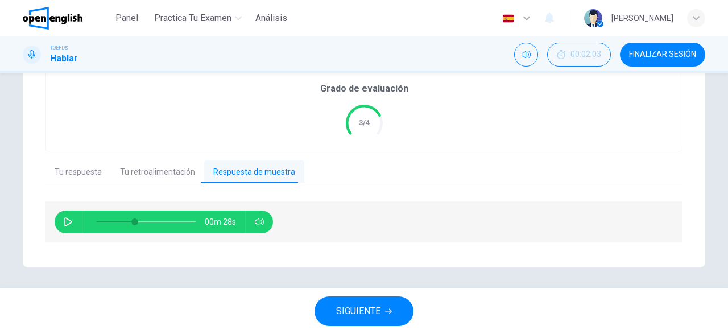
click at [65, 218] on icon "button" at bounding box center [68, 221] width 8 height 9
click at [65, 221] on icon "button" at bounding box center [68, 221] width 6 height 7
click at [139, 221] on span at bounding box center [142, 221] width 7 height 7
click at [69, 218] on icon "button" at bounding box center [68, 221] width 9 height 9
click at [68, 218] on icon "button" at bounding box center [68, 221] width 9 height 9
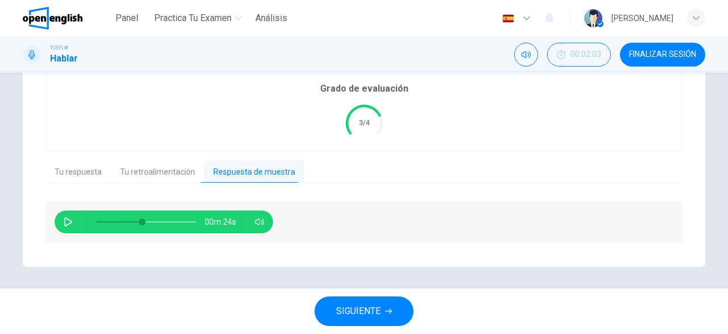
click at [69, 220] on icon "button" at bounding box center [68, 221] width 8 height 9
click at [69, 220] on icon "button" at bounding box center [68, 221] width 9 height 9
click at [73, 219] on button "button" at bounding box center [68, 221] width 18 height 23
click at [143, 219] on span at bounding box center [146, 221] width 7 height 7
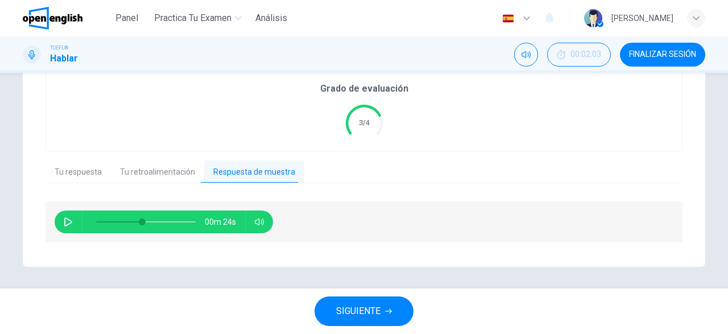
click at [65, 221] on icon "button" at bounding box center [68, 221] width 9 height 9
click at [65, 221] on icon "button" at bounding box center [68, 221] width 6 height 7
click at [62, 223] on button "button" at bounding box center [68, 221] width 18 height 23
click at [65, 223] on icon "button" at bounding box center [68, 221] width 6 height 7
click at [144, 221] on span at bounding box center [147, 221] width 7 height 7
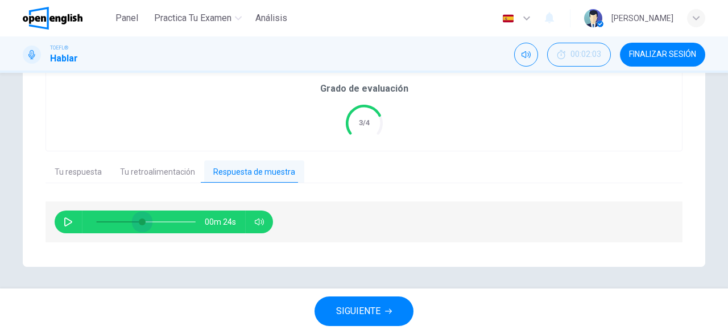
click at [142, 223] on span at bounding box center [142, 221] width 7 height 7
click at [65, 220] on icon "button" at bounding box center [68, 221] width 8 height 9
click at [70, 221] on icon "button" at bounding box center [68, 221] width 9 height 9
click at [143, 221] on span at bounding box center [146, 221] width 7 height 7
click at [70, 219] on icon "button" at bounding box center [68, 221] width 9 height 9
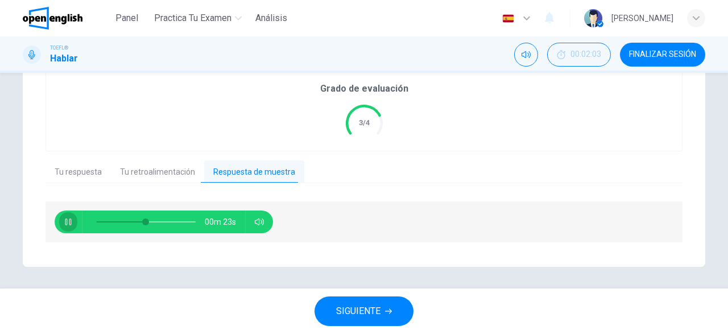
click at [70, 219] on icon "button" at bounding box center [68, 221] width 9 height 9
click at [143, 220] on span at bounding box center [142, 221] width 7 height 7
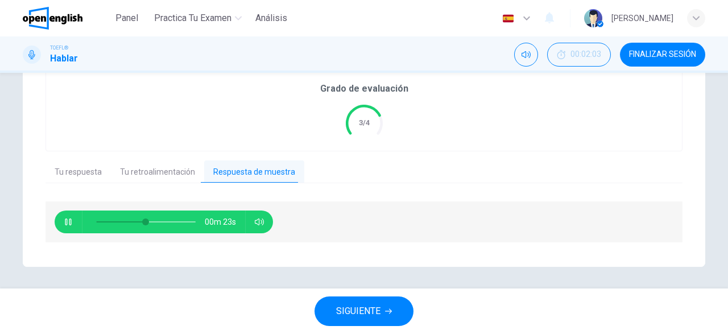
click at [67, 221] on icon "button" at bounding box center [68, 221] width 6 height 7
click at [67, 221] on icon "button" at bounding box center [68, 221] width 9 height 9
click at [67, 221] on icon "button" at bounding box center [68, 221] width 6 height 7
click at [65, 223] on icon "button" at bounding box center [68, 221] width 9 height 9
click at [68, 223] on icon "button" at bounding box center [68, 221] width 9 height 9
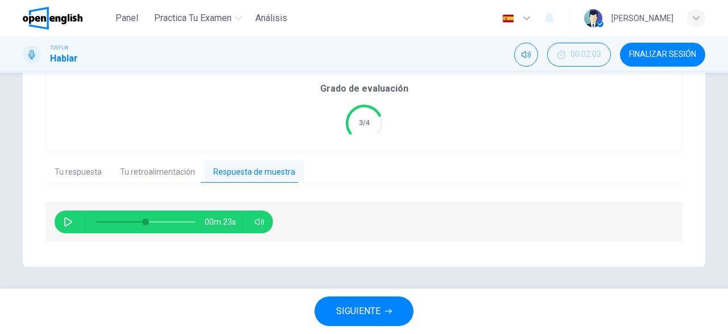
click at [68, 223] on icon "button" at bounding box center [68, 221] width 8 height 9
click at [68, 223] on icon "button" at bounding box center [68, 221] width 9 height 9
click at [144, 221] on span at bounding box center [145, 221] width 7 height 7
click at [67, 222] on icon "button" at bounding box center [68, 221] width 9 height 9
click at [67, 222] on icon "button" at bounding box center [68, 221] width 6 height 7
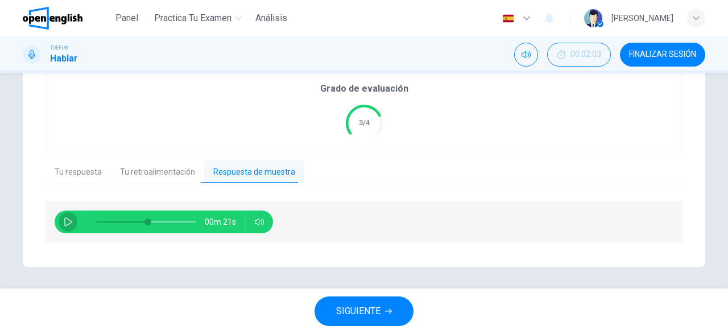
click at [67, 222] on icon "button" at bounding box center [68, 221] width 9 height 9
click at [67, 222] on icon "button" at bounding box center [68, 221] width 6 height 7
click at [147, 223] on span at bounding box center [146, 221] width 7 height 7
click at [68, 222] on icon "button" at bounding box center [68, 221] width 9 height 9
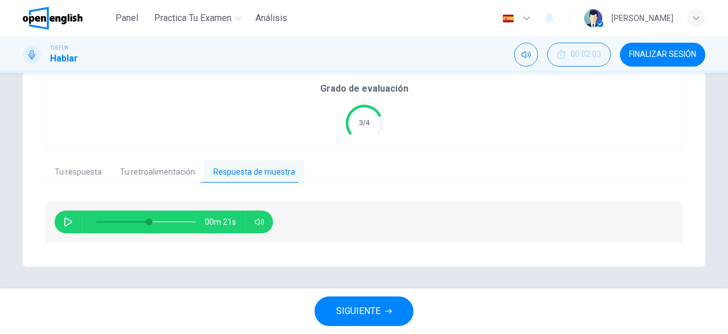
click at [68, 222] on icon "button" at bounding box center [68, 221] width 9 height 9
click at [146, 223] on span at bounding box center [145, 221] width 7 height 7
click at [66, 220] on icon "button" at bounding box center [68, 221] width 9 height 9
click at [147, 223] on span at bounding box center [150, 221] width 7 height 7
click at [70, 222] on icon "button" at bounding box center [68, 221] width 8 height 9
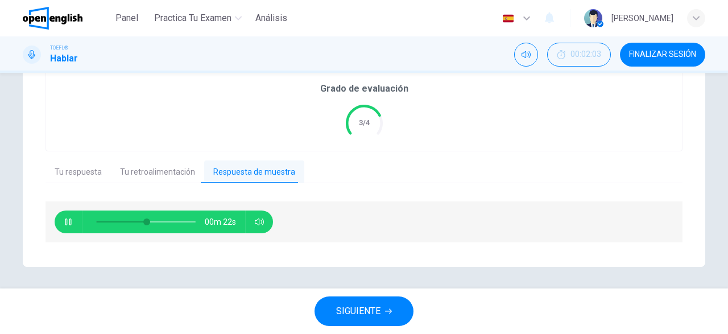
click at [69, 222] on icon "button" at bounding box center [68, 221] width 6 height 7
click at [69, 222] on icon "button" at bounding box center [68, 221] width 9 height 9
click at [147, 220] on span at bounding box center [149, 221] width 7 height 7
click at [144, 221] on span at bounding box center [147, 221] width 7 height 7
click at [68, 220] on icon "button" at bounding box center [68, 221] width 9 height 9
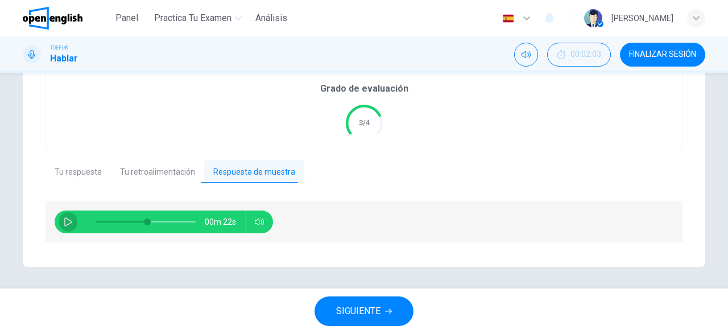
click at [70, 222] on icon "button" at bounding box center [68, 221] width 9 height 9
click at [70, 222] on icon "button" at bounding box center [68, 221] width 6 height 7
click at [72, 224] on icon "button" at bounding box center [68, 221] width 9 height 9
click at [70, 224] on icon "button" at bounding box center [68, 221] width 6 height 7
click at [67, 225] on icon "button" at bounding box center [68, 221] width 8 height 9
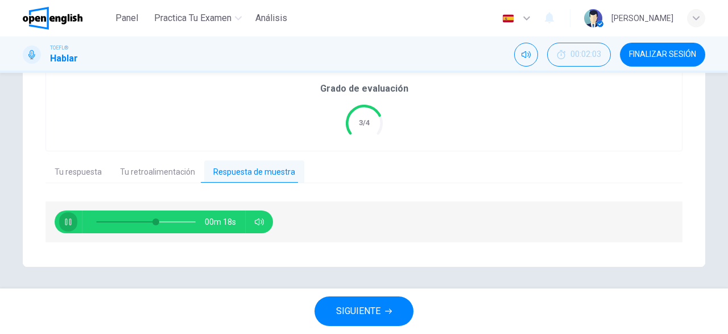
click at [67, 225] on icon "button" at bounding box center [68, 221] width 9 height 9
click at [69, 222] on icon "button" at bounding box center [68, 221] width 9 height 9
click at [71, 223] on icon "button" at bounding box center [68, 221] width 6 height 7
click at [71, 223] on icon "button" at bounding box center [68, 221] width 9 height 9
click at [157, 222] on span at bounding box center [160, 221] width 7 height 7
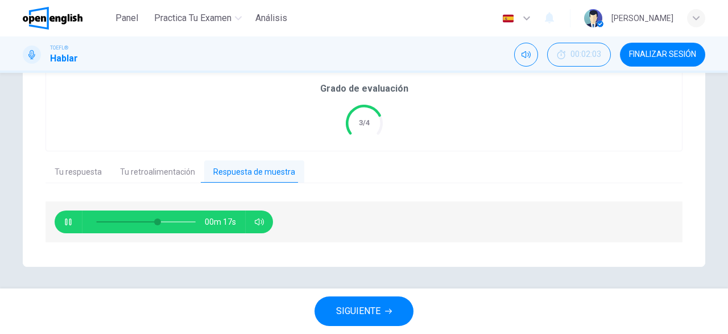
click at [72, 219] on icon "button" at bounding box center [68, 221] width 9 height 9
click at [69, 222] on icon "button" at bounding box center [68, 221] width 9 height 9
click at [68, 222] on icon "button" at bounding box center [68, 221] width 9 height 9
click at [158, 221] on span at bounding box center [161, 221] width 7 height 7
click at [72, 221] on icon "button" at bounding box center [68, 221] width 8 height 9
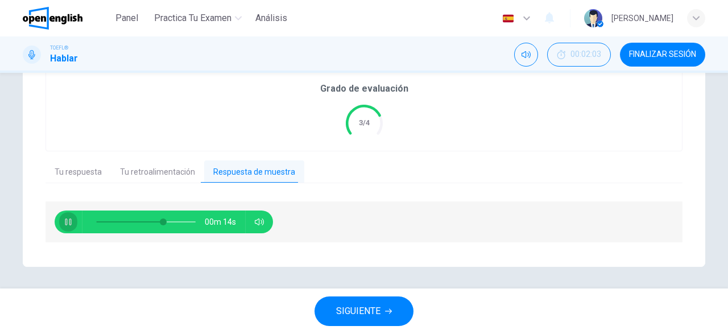
click at [72, 221] on icon "button" at bounding box center [68, 221] width 9 height 9
click at [161, 219] on span at bounding box center [160, 221] width 7 height 7
click at [157, 219] on span at bounding box center [156, 221] width 7 height 7
click at [61, 217] on button "button" at bounding box center [68, 221] width 18 height 23
click at [66, 220] on icon "button" at bounding box center [68, 221] width 9 height 9
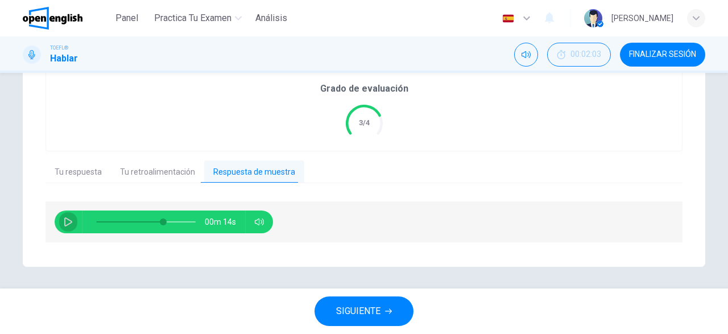
click at [65, 219] on icon "button" at bounding box center [68, 221] width 8 height 9
click at [63, 222] on button "button" at bounding box center [68, 221] width 18 height 23
click at [68, 217] on icon "button" at bounding box center [68, 221] width 9 height 9
click at [68, 218] on icon "button" at bounding box center [68, 221] width 9 height 9
click at [166, 219] on span at bounding box center [169, 221] width 7 height 7
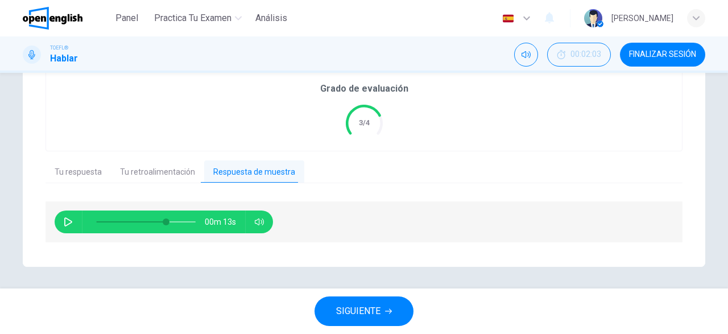
click at [67, 220] on icon "button" at bounding box center [68, 221] width 9 height 9
click at [69, 223] on icon "button" at bounding box center [68, 221] width 8 height 9
click at [72, 221] on icon "button" at bounding box center [68, 221] width 9 height 9
click at [65, 222] on button "button" at bounding box center [68, 221] width 18 height 23
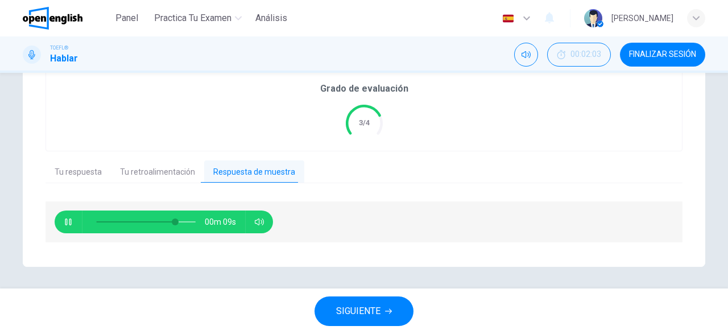
click at [67, 223] on icon "button" at bounding box center [68, 221] width 6 height 7
click at [172, 222] on span at bounding box center [175, 221] width 7 height 7
click at [68, 224] on icon "button" at bounding box center [68, 221] width 8 height 9
click at [68, 224] on icon "button" at bounding box center [68, 221] width 9 height 9
click at [67, 218] on icon "button" at bounding box center [68, 221] width 8 height 9
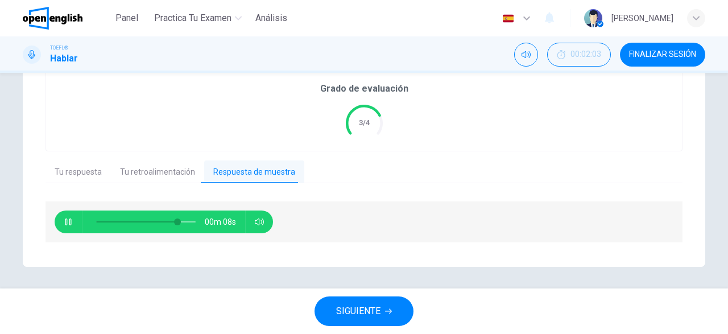
click at [70, 220] on icon "button" at bounding box center [68, 221] width 6 height 7
click at [69, 221] on icon "button" at bounding box center [68, 221] width 9 height 9
click at [182, 220] on span at bounding box center [181, 221] width 7 height 7
click at [179, 221] on span at bounding box center [181, 221] width 7 height 7
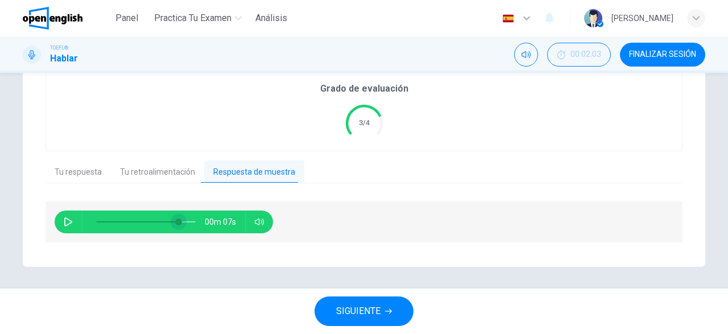
click at [178, 222] on span at bounding box center [178, 221] width 7 height 7
click at [67, 218] on icon "button" at bounding box center [68, 221] width 8 height 9
click at [66, 221] on icon "button" at bounding box center [68, 221] width 9 height 9
click at [178, 223] on span at bounding box center [179, 221] width 7 height 7
click at [67, 218] on icon "button" at bounding box center [68, 221] width 8 height 9
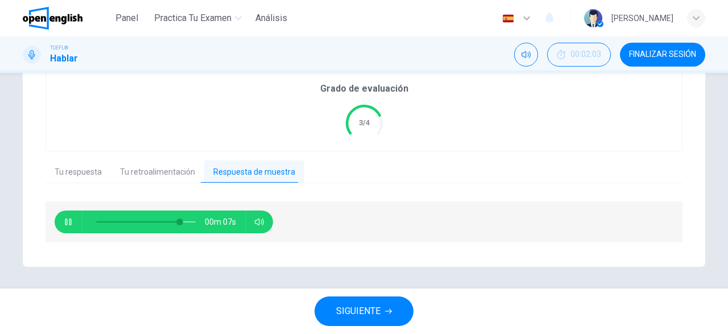
click at [67, 218] on icon "button" at bounding box center [68, 221] width 9 height 9
click at [180, 218] on span at bounding box center [179, 221] width 7 height 7
click at [177, 219] on span at bounding box center [179, 221] width 7 height 7
click at [65, 223] on icon "button" at bounding box center [68, 221] width 9 height 9
click at [65, 223] on icon "button" at bounding box center [68, 221] width 6 height 7
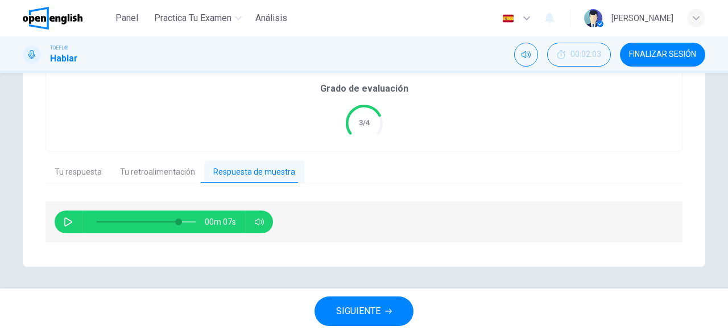
click at [64, 221] on icon "button" at bounding box center [68, 221] width 9 height 9
click at [68, 221] on icon "button" at bounding box center [68, 221] width 9 height 9
click at [179, 225] on span at bounding box center [182, 221] width 7 height 7
click at [68, 217] on icon "button" at bounding box center [68, 221] width 9 height 9
click at [69, 219] on icon "button" at bounding box center [68, 221] width 9 height 9
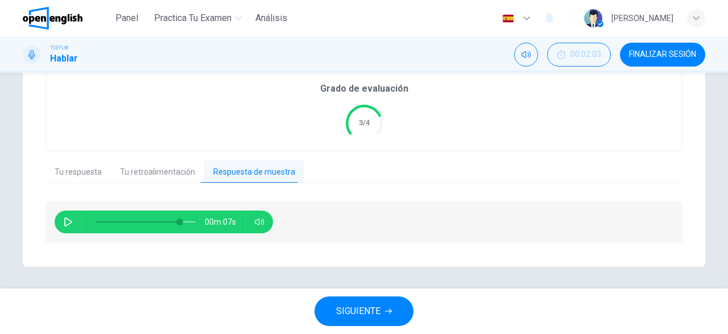
click at [73, 220] on button "button" at bounding box center [68, 221] width 18 height 23
click at [69, 220] on icon "button" at bounding box center [68, 221] width 6 height 7
click at [65, 227] on button "button" at bounding box center [68, 221] width 18 height 23
click at [69, 224] on icon "button" at bounding box center [68, 221] width 9 height 9
click at [184, 220] on span at bounding box center [183, 221] width 7 height 7
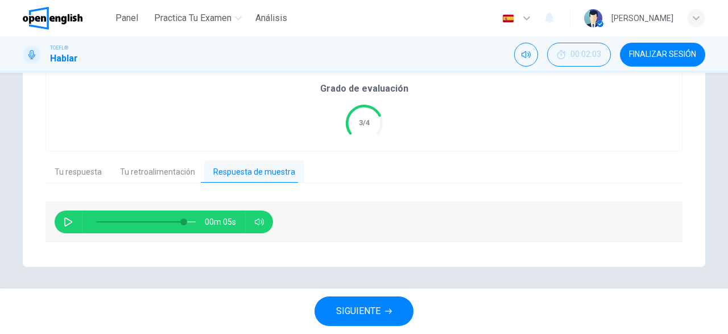
click at [70, 222] on icon "button" at bounding box center [68, 221] width 9 height 9
click at [69, 222] on icon "button" at bounding box center [68, 221] width 6 height 7
click at [185, 223] on span at bounding box center [185, 221] width 7 height 7
click at [182, 223] on span at bounding box center [184, 221] width 7 height 7
click at [69, 220] on icon "button" at bounding box center [68, 221] width 8 height 9
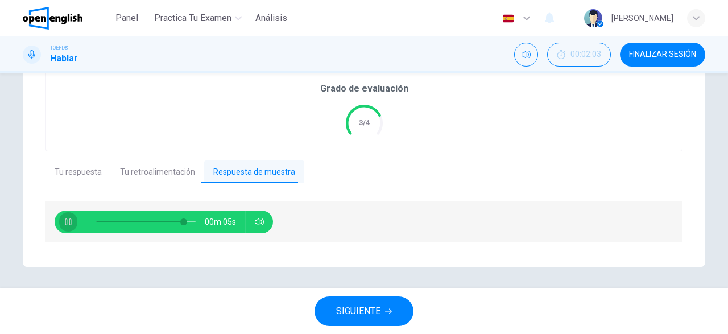
click at [69, 220] on icon "button" at bounding box center [68, 221] width 6 height 7
click at [180, 222] on span at bounding box center [183, 221] width 7 height 7
click at [69, 217] on icon "button" at bounding box center [68, 221] width 9 height 9
click at [69, 218] on icon "button" at bounding box center [68, 221] width 9 height 9
click at [73, 221] on button "button" at bounding box center [68, 221] width 18 height 23
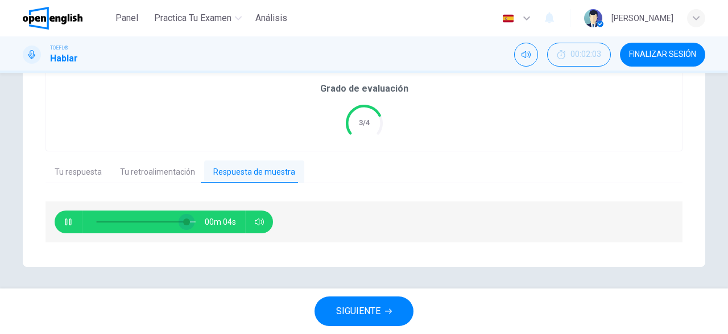
click at [185, 219] on span at bounding box center [186, 221] width 7 height 7
click at [183, 221] on span at bounding box center [184, 221] width 7 height 7
click at [69, 219] on icon "button" at bounding box center [68, 221] width 9 height 9
click at [59, 222] on div "00m 03s" at bounding box center [164, 221] width 218 height 23
click at [65, 225] on icon "button" at bounding box center [68, 221] width 8 height 9
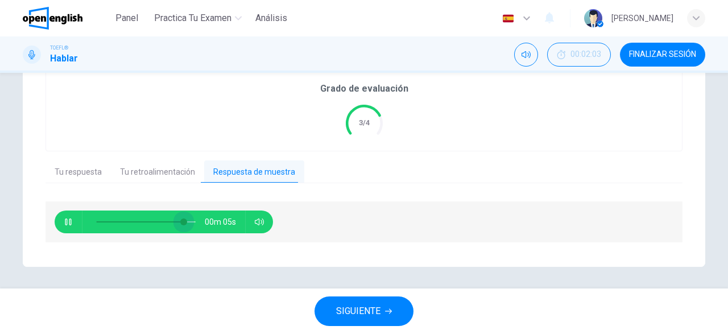
click at [184, 219] on span at bounding box center [183, 221] width 7 height 7
click at [68, 219] on icon "button" at bounding box center [68, 221] width 9 height 9
click at [188, 221] on span at bounding box center [190, 221] width 7 height 7
click at [63, 220] on button "button" at bounding box center [68, 221] width 18 height 23
click at [67, 222] on icon "button" at bounding box center [68, 221] width 6 height 7
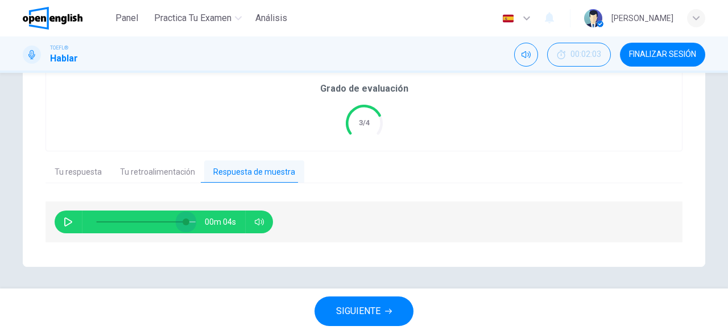
click at [186, 222] on span at bounding box center [185, 221] width 7 height 7
click at [65, 221] on icon "button" at bounding box center [68, 221] width 8 height 9
click at [65, 221] on icon "button" at bounding box center [68, 221] width 6 height 7
click at [69, 222] on icon "button" at bounding box center [68, 221] width 9 height 9
click at [74, 217] on button "button" at bounding box center [68, 221] width 18 height 23
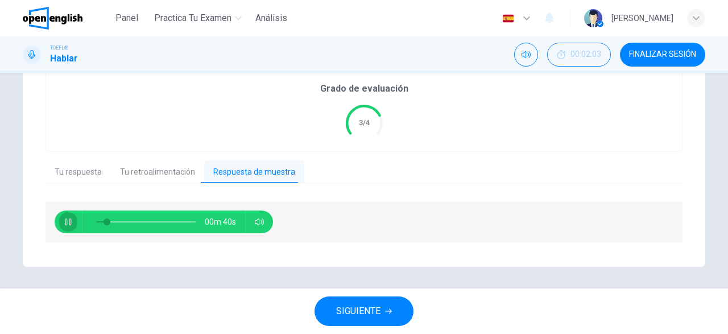
click at [69, 218] on icon "button" at bounding box center [68, 221] width 9 height 9
click at [103, 219] on span at bounding box center [106, 221] width 7 height 7
drag, startPoint x: 58, startPoint y: 222, endPoint x: 68, endPoint y: 222, distance: 10.2
click at [59, 222] on div "00m 42s" at bounding box center [164, 221] width 218 height 23
click at [68, 222] on icon "button" at bounding box center [68, 221] width 9 height 9
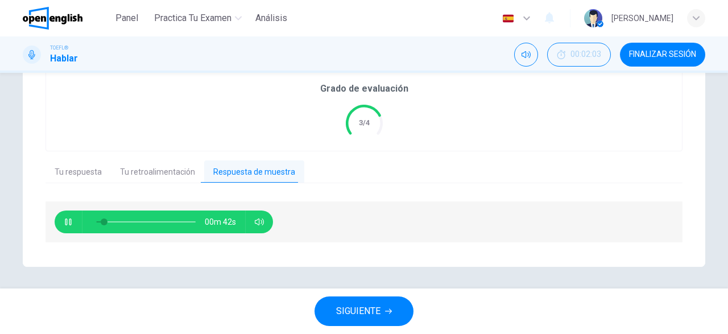
click at [68, 222] on icon "button" at bounding box center [68, 221] width 9 height 9
click at [69, 221] on icon "button" at bounding box center [68, 221] width 9 height 9
click at [69, 219] on icon "button" at bounding box center [68, 221] width 9 height 9
click at [69, 219] on icon "button" at bounding box center [68, 221] width 6 height 7
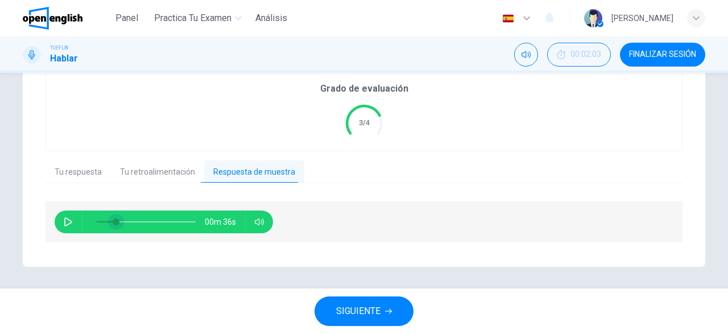
click at [113, 221] on span at bounding box center [116, 221] width 7 height 7
click at [68, 221] on icon "button" at bounding box center [68, 221] width 9 height 9
type input "*"
click at [67, 171] on button "Tu respuesta" at bounding box center [77, 172] width 65 height 24
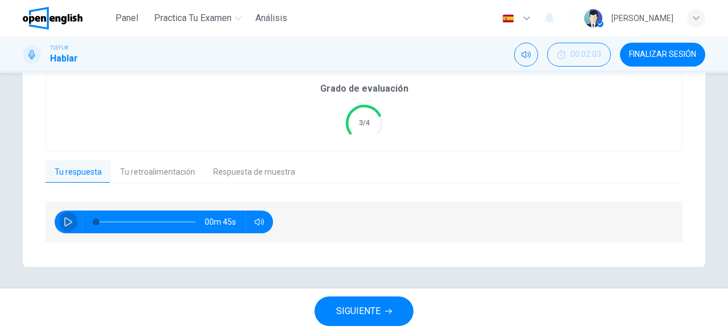
click at [70, 219] on icon "button" at bounding box center [68, 221] width 9 height 9
type input "*"
click at [263, 176] on button "Respuesta de muestra" at bounding box center [254, 172] width 100 height 24
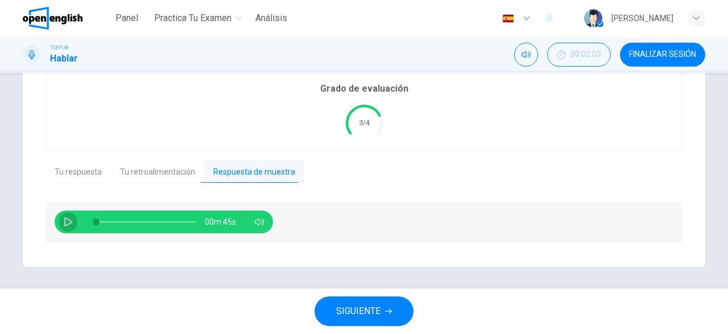
click at [69, 223] on icon "button" at bounding box center [68, 221] width 8 height 9
type input "*"
click at [441, 172] on div "Tu respuesta Tu retroalimentación Respuesta de muestra" at bounding box center [363, 172] width 637 height 24
click at [658, 64] on button "FINALIZAR SESIÓN" at bounding box center [662, 55] width 85 height 24
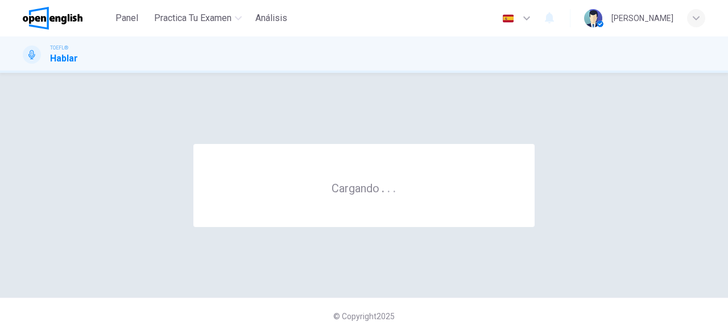
scroll to position [0, 0]
